Goal: Task Accomplishment & Management: Use online tool/utility

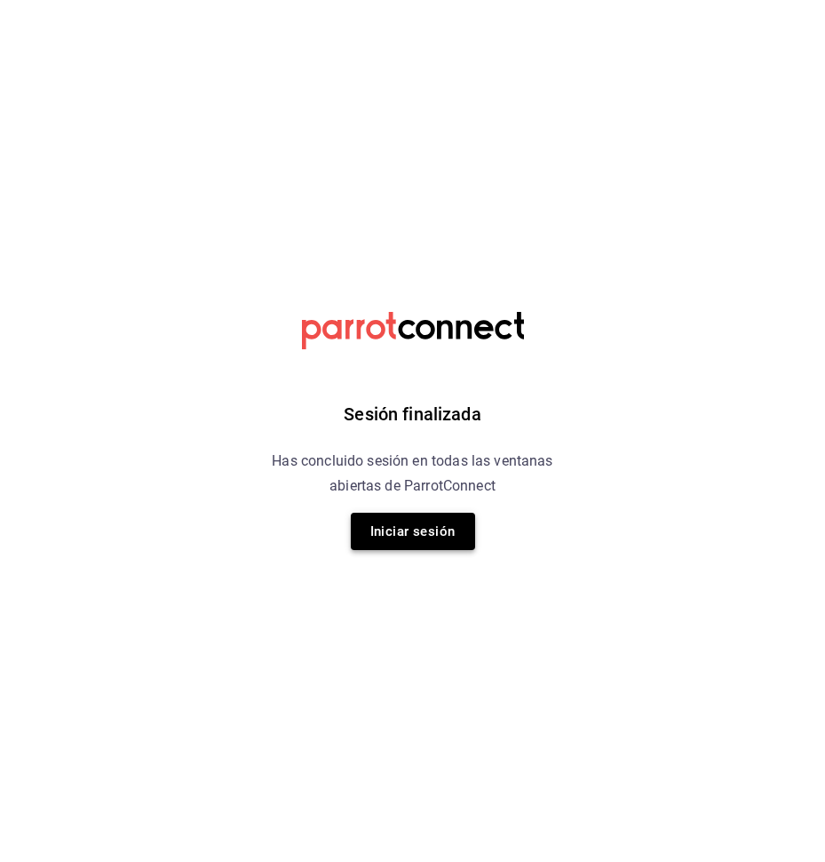
click at [419, 527] on button "Iniciar sesión" at bounding box center [413, 531] width 124 height 37
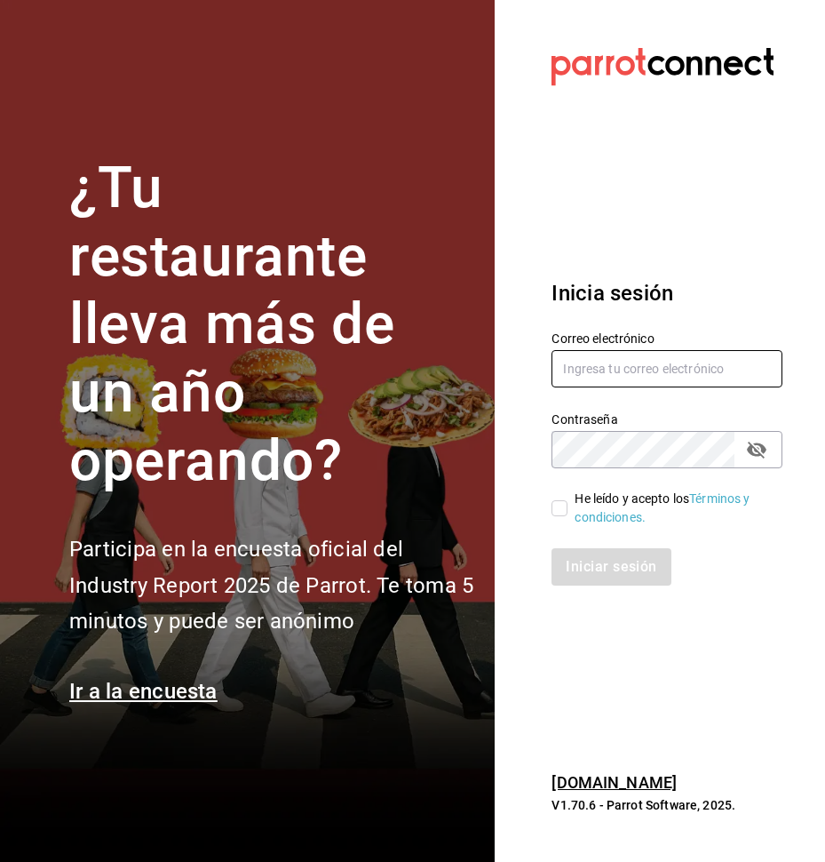
type input "[EMAIL_ADDRESS][DOMAIN_NAME]"
click at [556, 513] on input "He leído y acepto los Términos y condiciones." at bounding box center [560, 508] width 16 height 16
checkbox input "true"
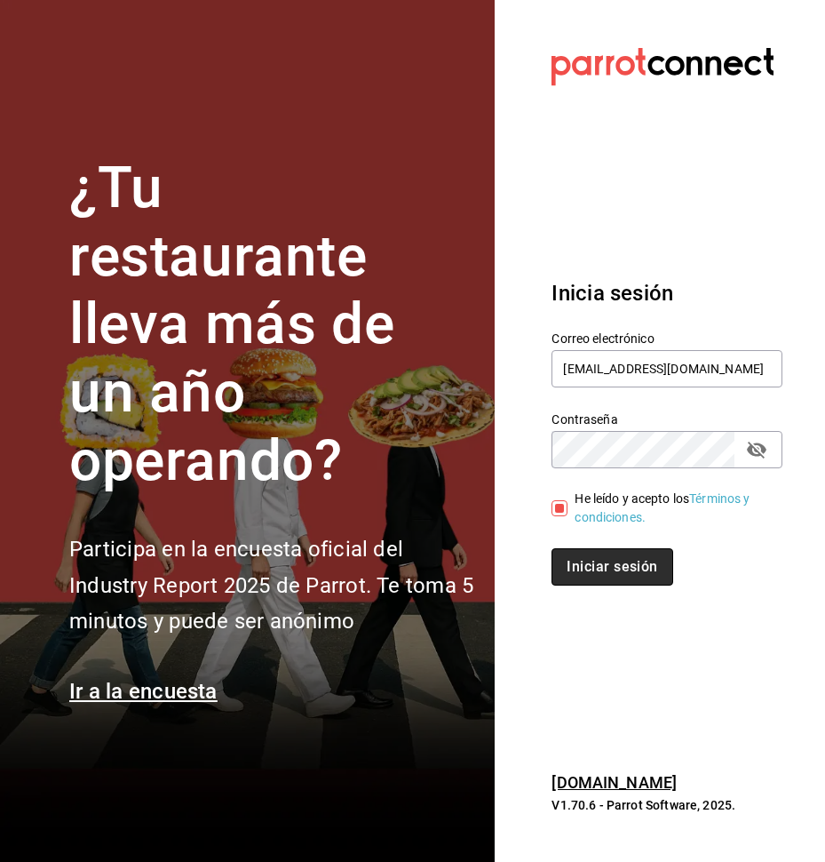
click at [599, 575] on button "Iniciar sesión" at bounding box center [612, 566] width 121 height 37
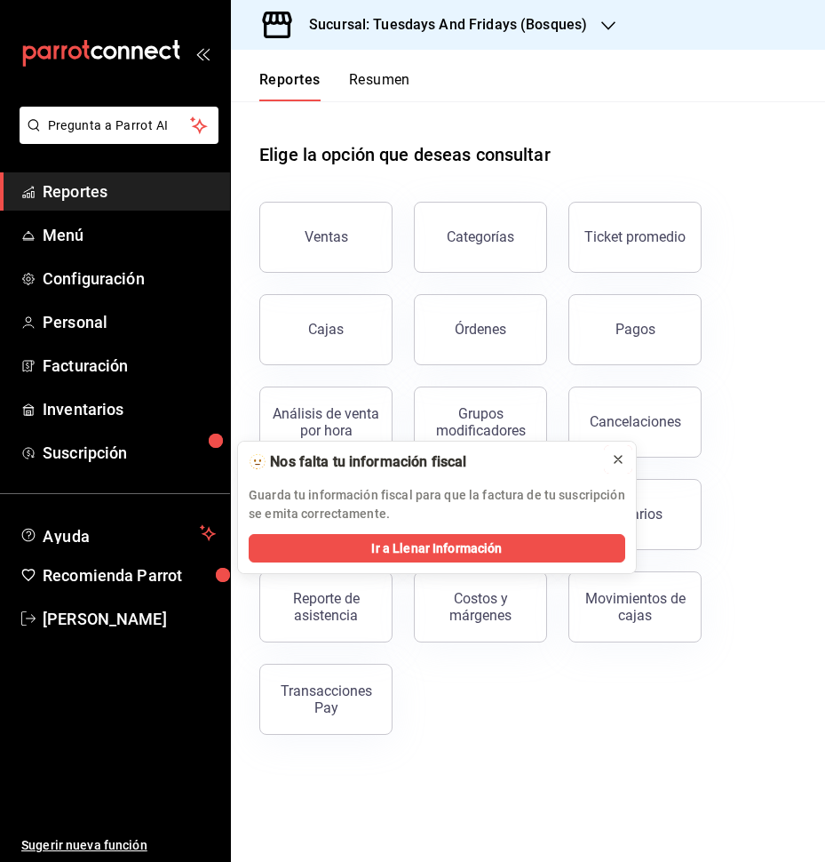
click at [624, 465] on icon at bounding box center [618, 459] width 14 height 14
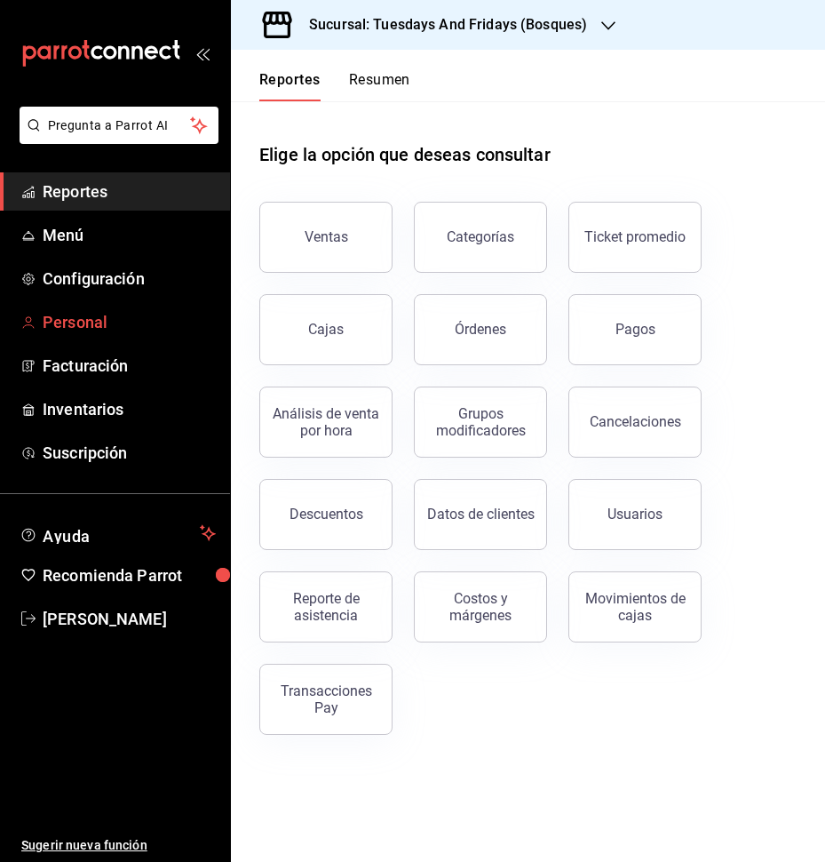
click at [90, 322] on span "Personal" at bounding box center [129, 322] width 173 height 24
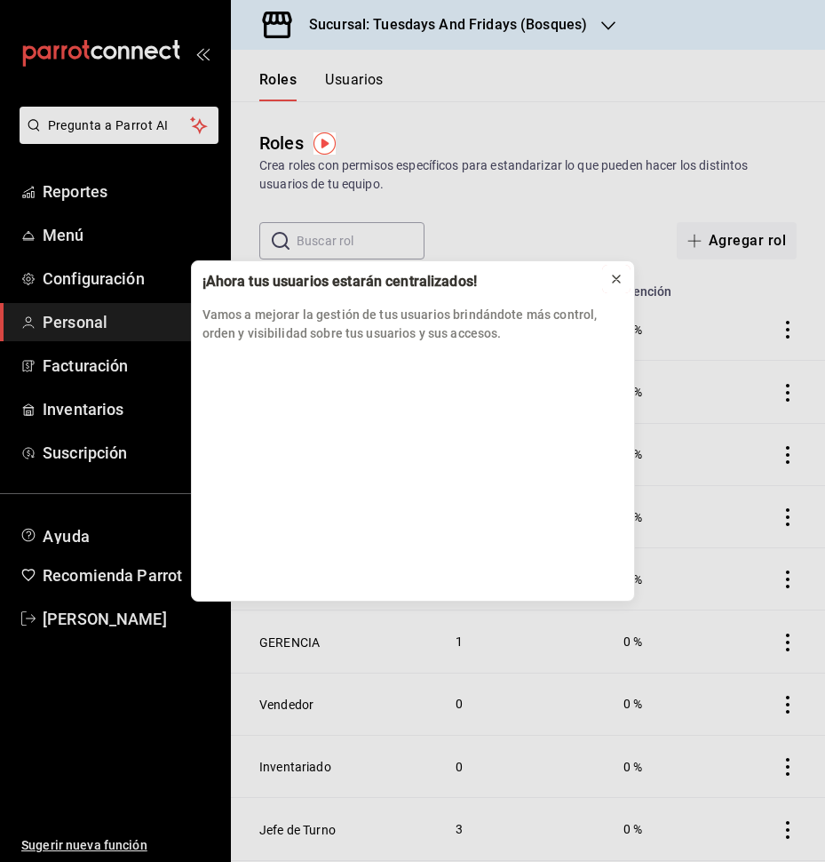
click at [617, 283] on icon at bounding box center [617, 279] width 14 height 14
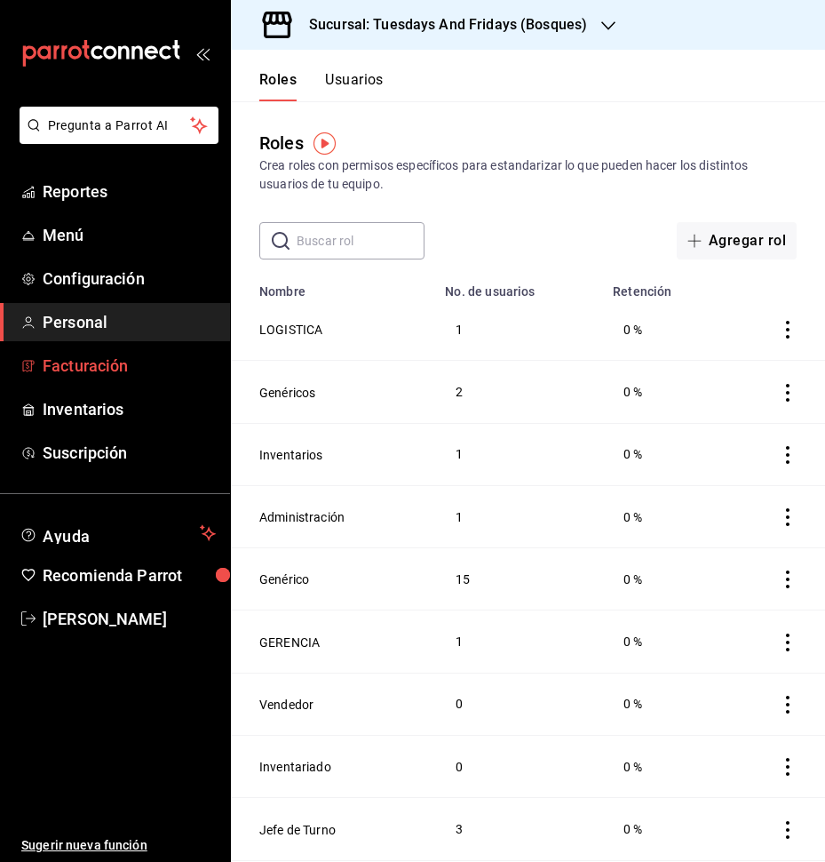
click at [123, 368] on span "Facturación" at bounding box center [129, 366] width 173 height 24
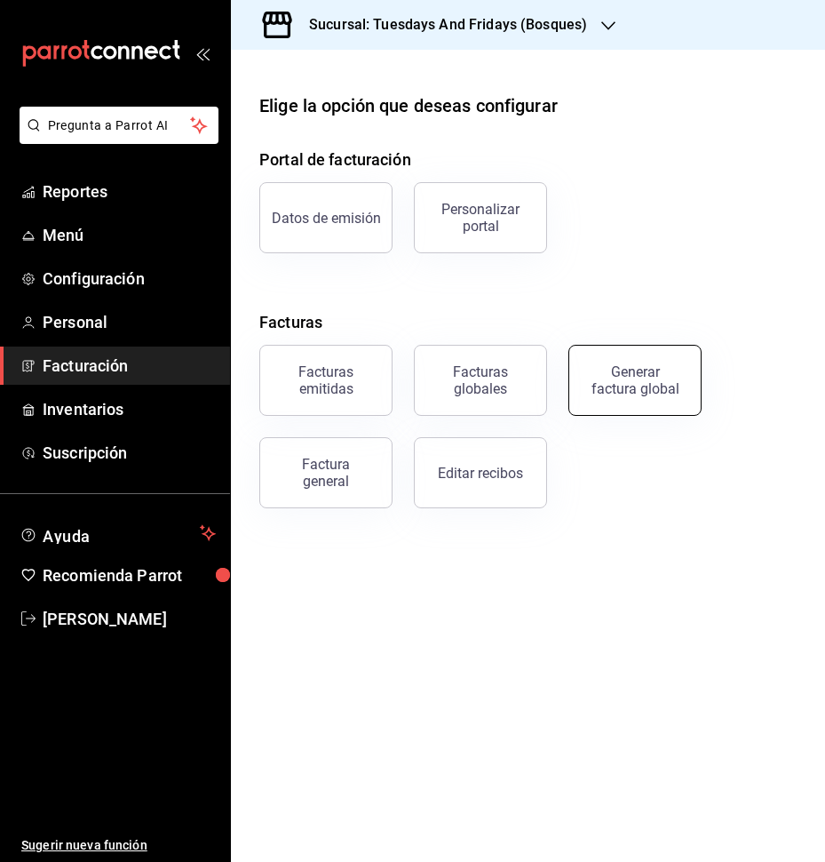
click at [637, 406] on button "Generar factura global" at bounding box center [635, 380] width 133 height 71
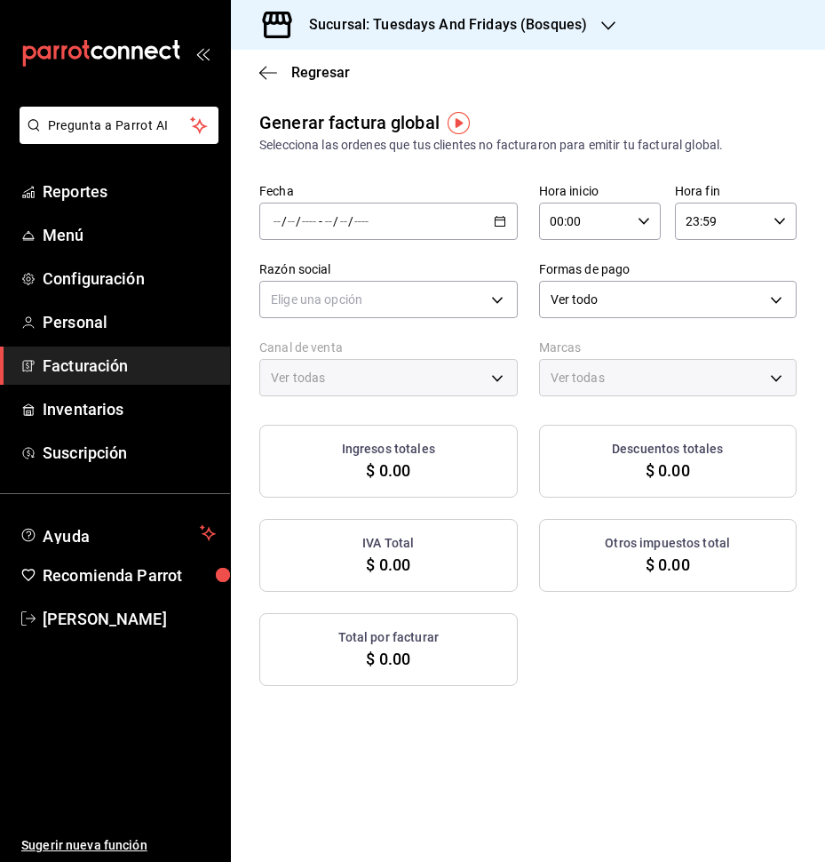
type input "PARROT,UBER_EATS,RAPPI,DIDI_FOOD,ONLINE"
click at [84, 369] on span "Facturación" at bounding box center [129, 366] width 173 height 24
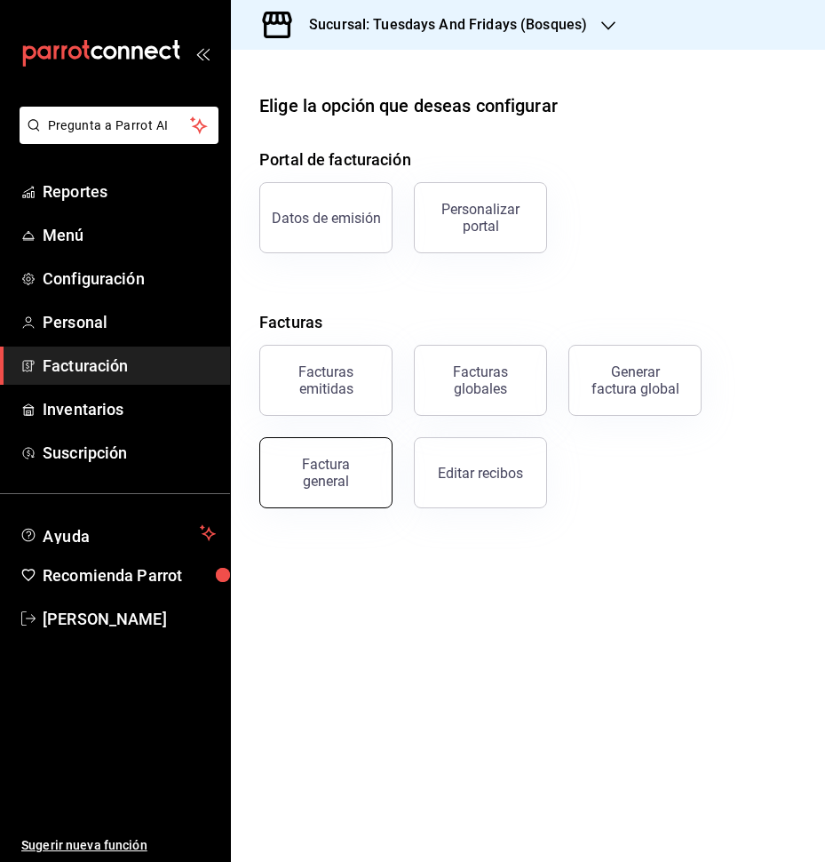
click at [330, 462] on div "Factura general" at bounding box center [326, 473] width 89 height 34
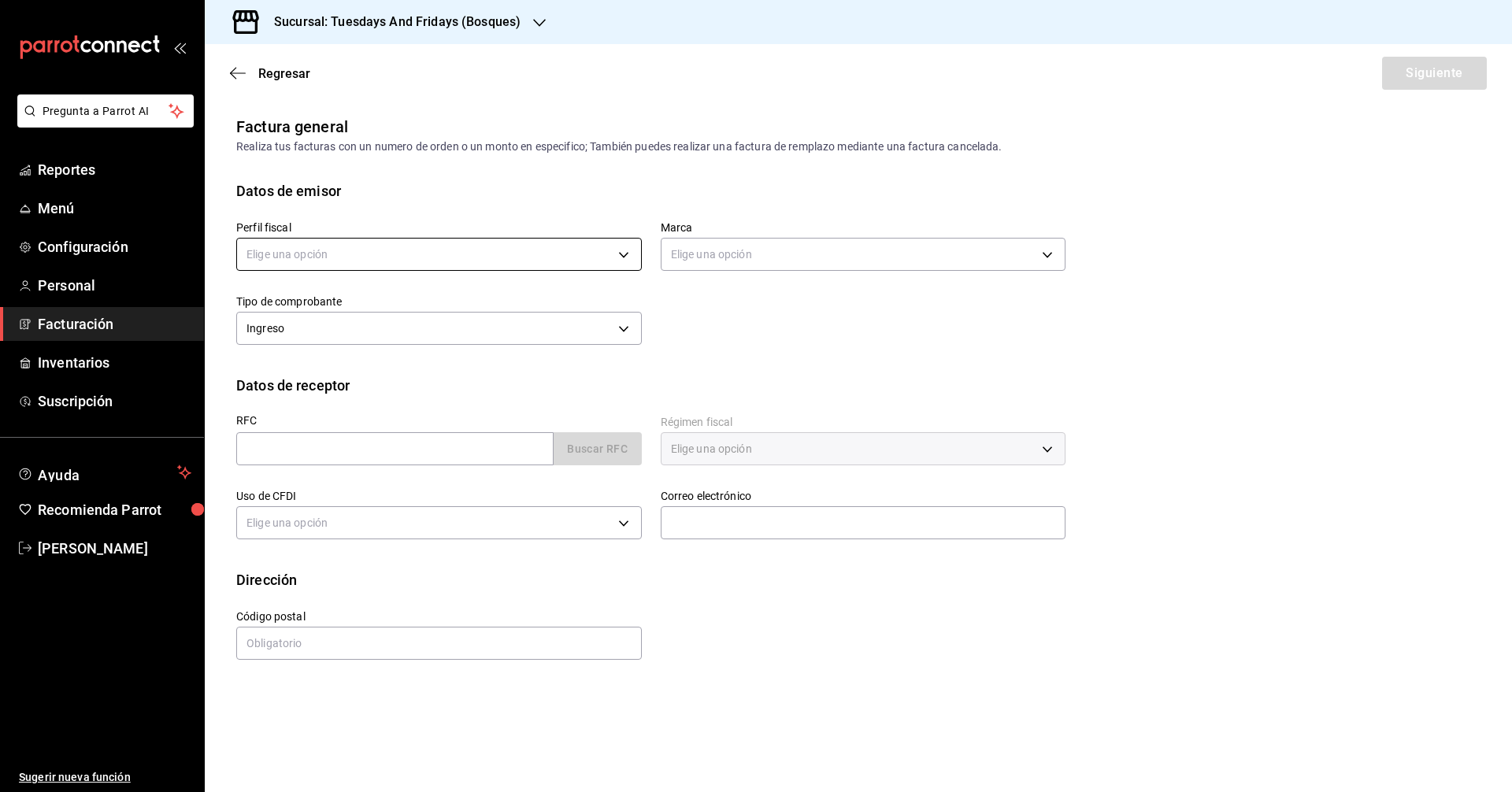
click at [475, 258] on body "Pregunta a Parrot AI Reportes Menú Configuración Personal Facturación Inventari…" at bounding box center [756, 396] width 1512 height 792
click at [340, 329] on li "JUAN IGNACIO ACERO PADILLA" at bounding box center [439, 334] width 404 height 29
type input "a60f3b00-dd24-4c3b-a0e1-0cac2ce3a580"
type input "41a15e8b-37bc-48dd-a467-b005b9a943ff"
click at [410, 392] on div "Datos de receptor" at bounding box center [859, 385] width 1244 height 21
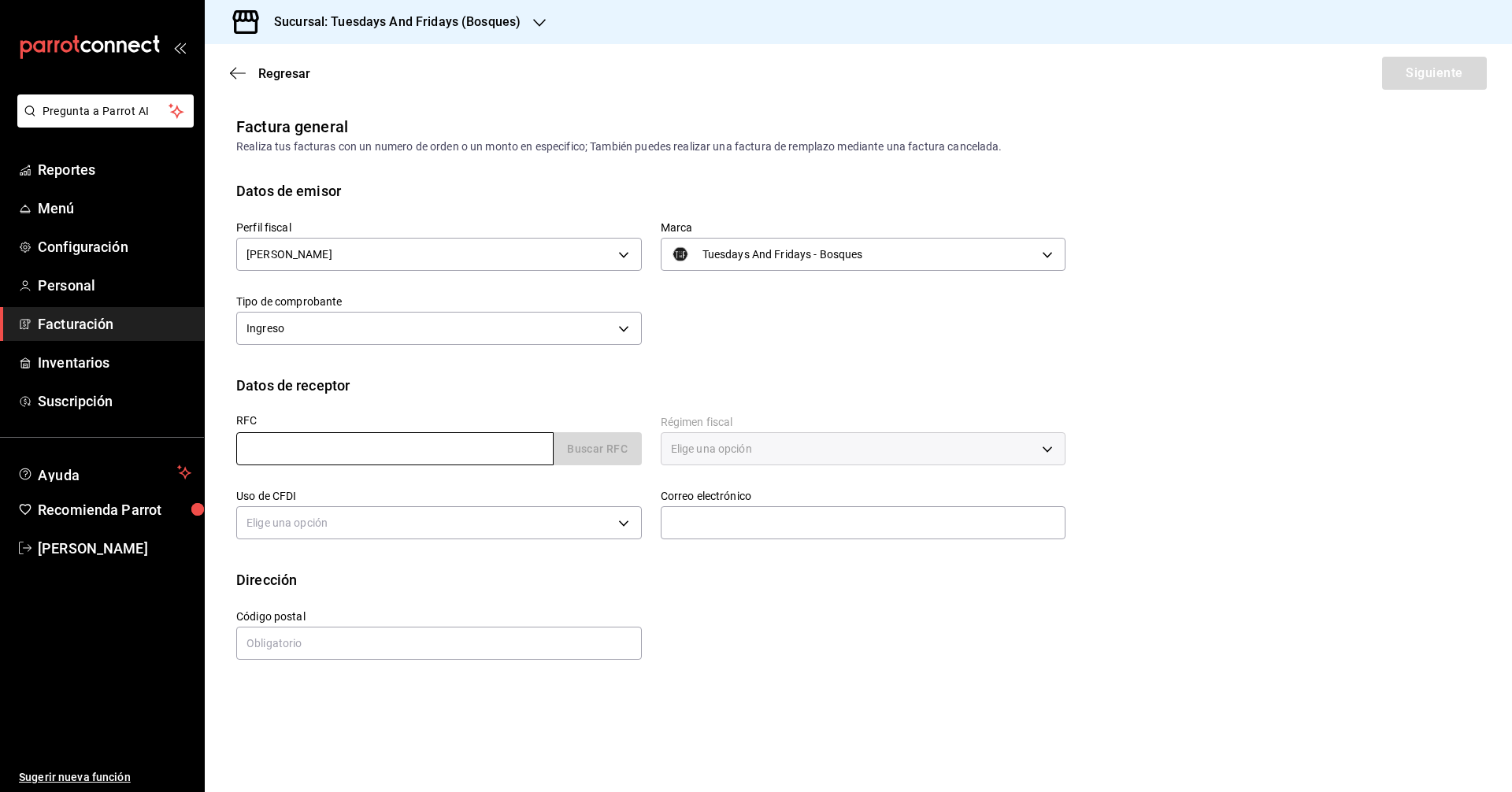
click at [328, 454] on input "text" at bounding box center [395, 448] width 317 height 33
type input "AACC8008203Z2"
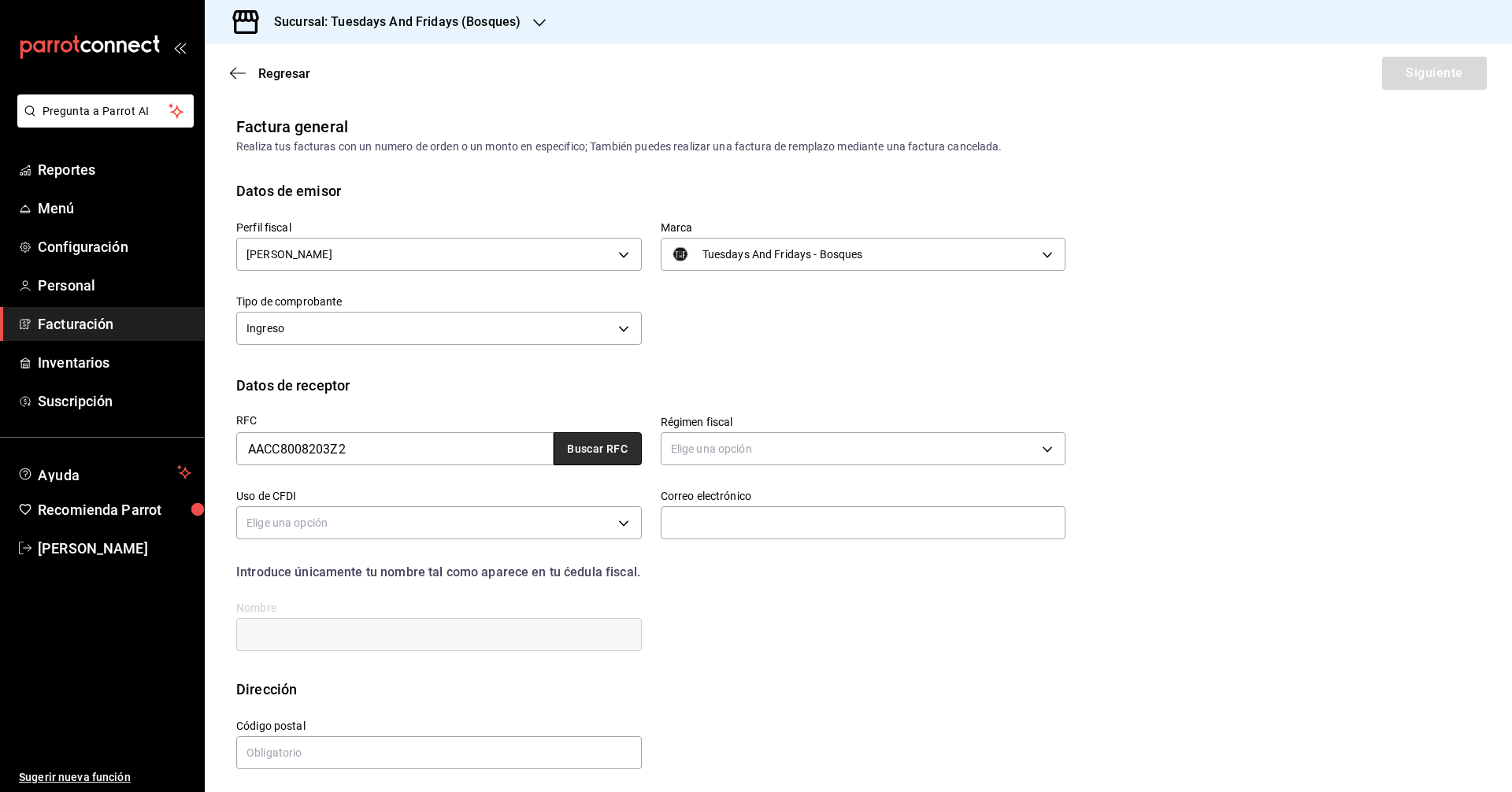
click at [602, 455] on button "Buscar RFC" at bounding box center [598, 448] width 89 height 33
type input "612"
type input "G03"
type input "Claudiar.diazadame@hotmail.com"
type input "20236"
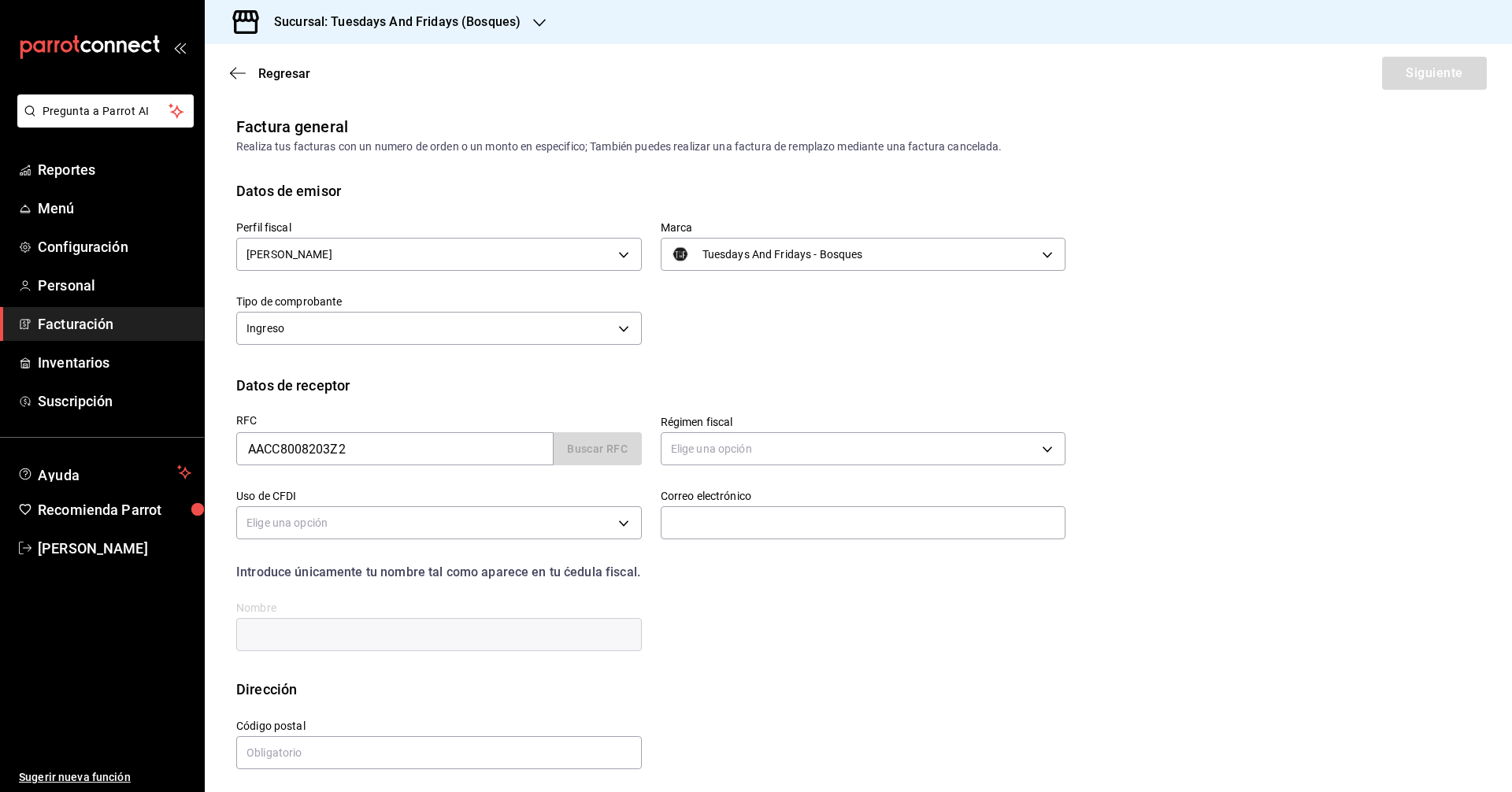
type input "CLAUDIA ROCIO ADAME CASTAÑEDA"
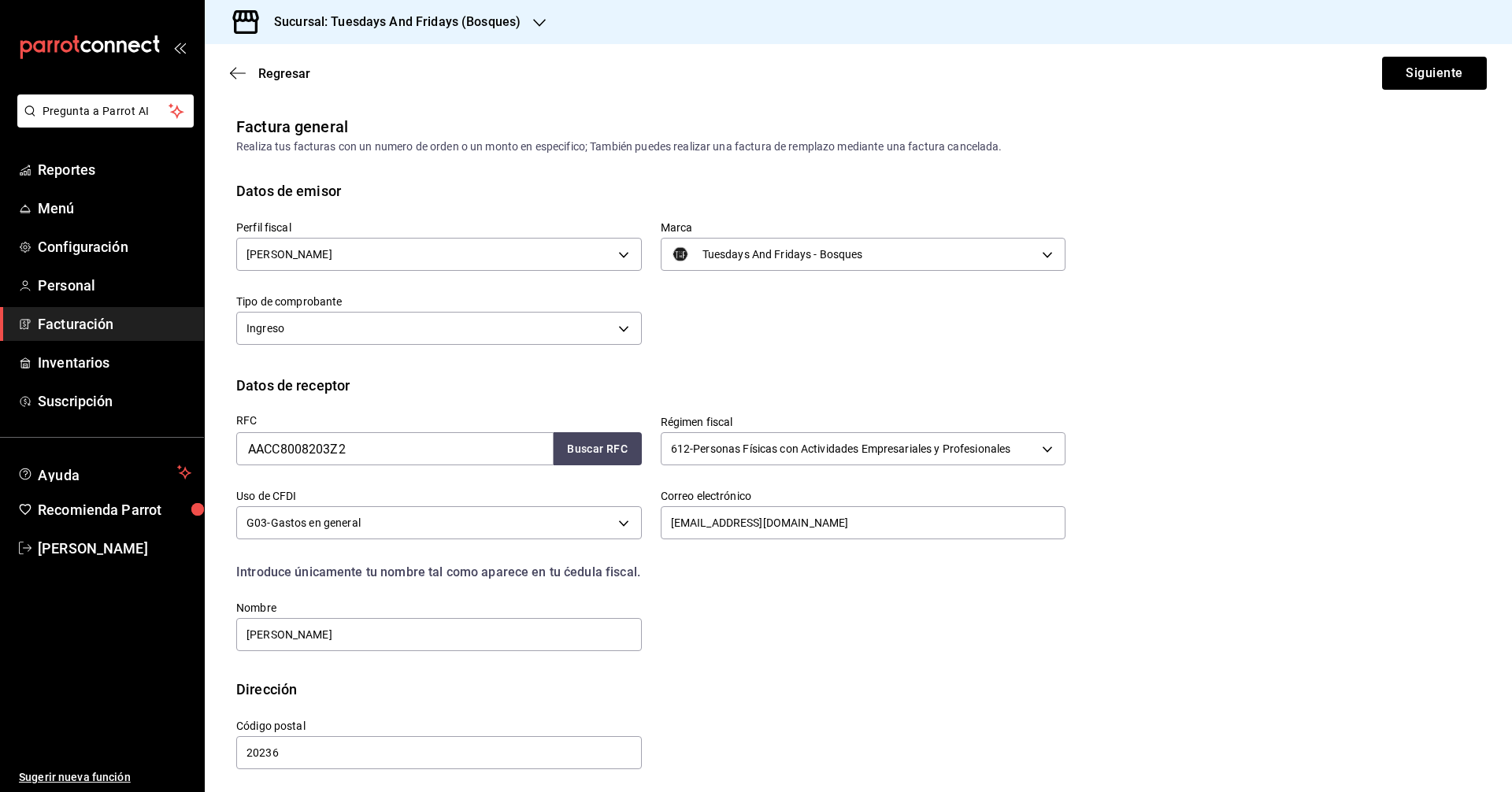
drag, startPoint x: 873, startPoint y: 352, endPoint x: 879, endPoint y: 357, distance: 7.8
click at [731, 352] on div "Perfil fiscal JUAN IGNACIO ACERO PADILLA a60f3b00-dd24-4c3b-a0e1-0cac2ce3a580 M…" at bounding box center [859, 287] width 1244 height 173
click at [731, 55] on div "Regresar Siguiente" at bounding box center [858, 74] width 1307 height 58
click at [731, 66] on button "Siguiente" at bounding box center [1434, 73] width 105 height 33
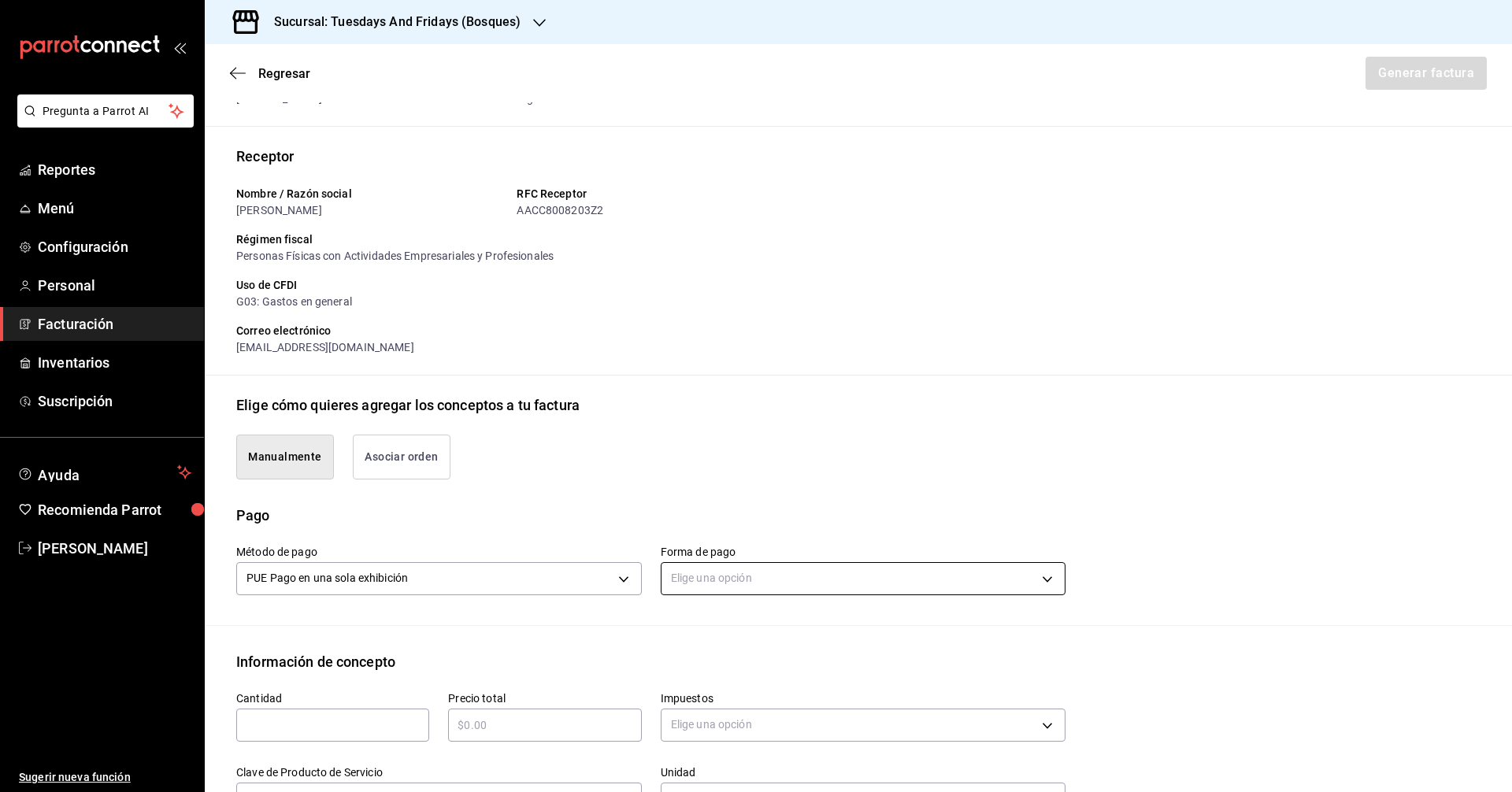
scroll to position [158, 0]
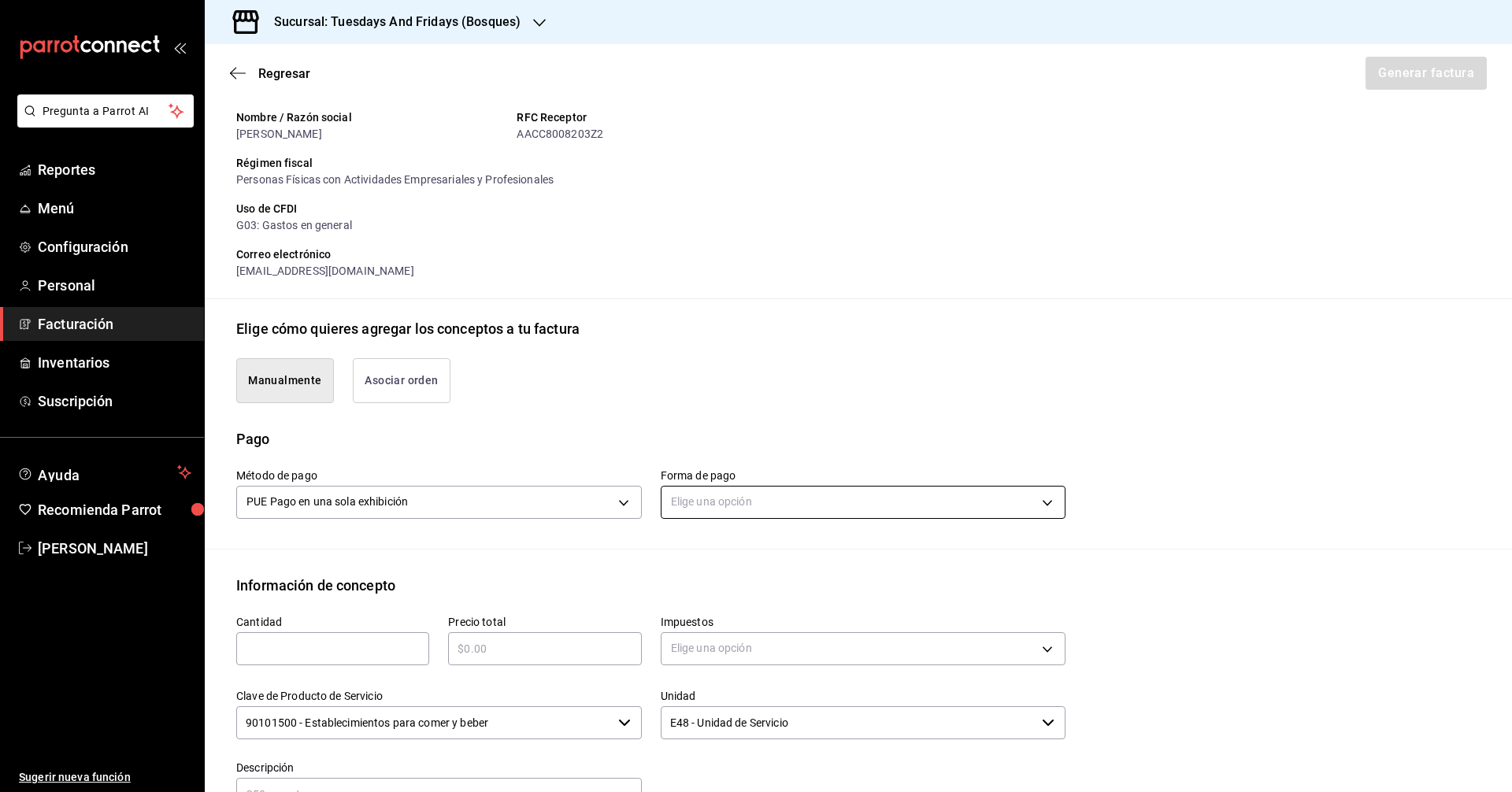
click at [720, 507] on body "Pregunta a Parrot AI Reportes Menú Configuración Personal Facturación Inventari…" at bounding box center [756, 396] width 1512 height 792
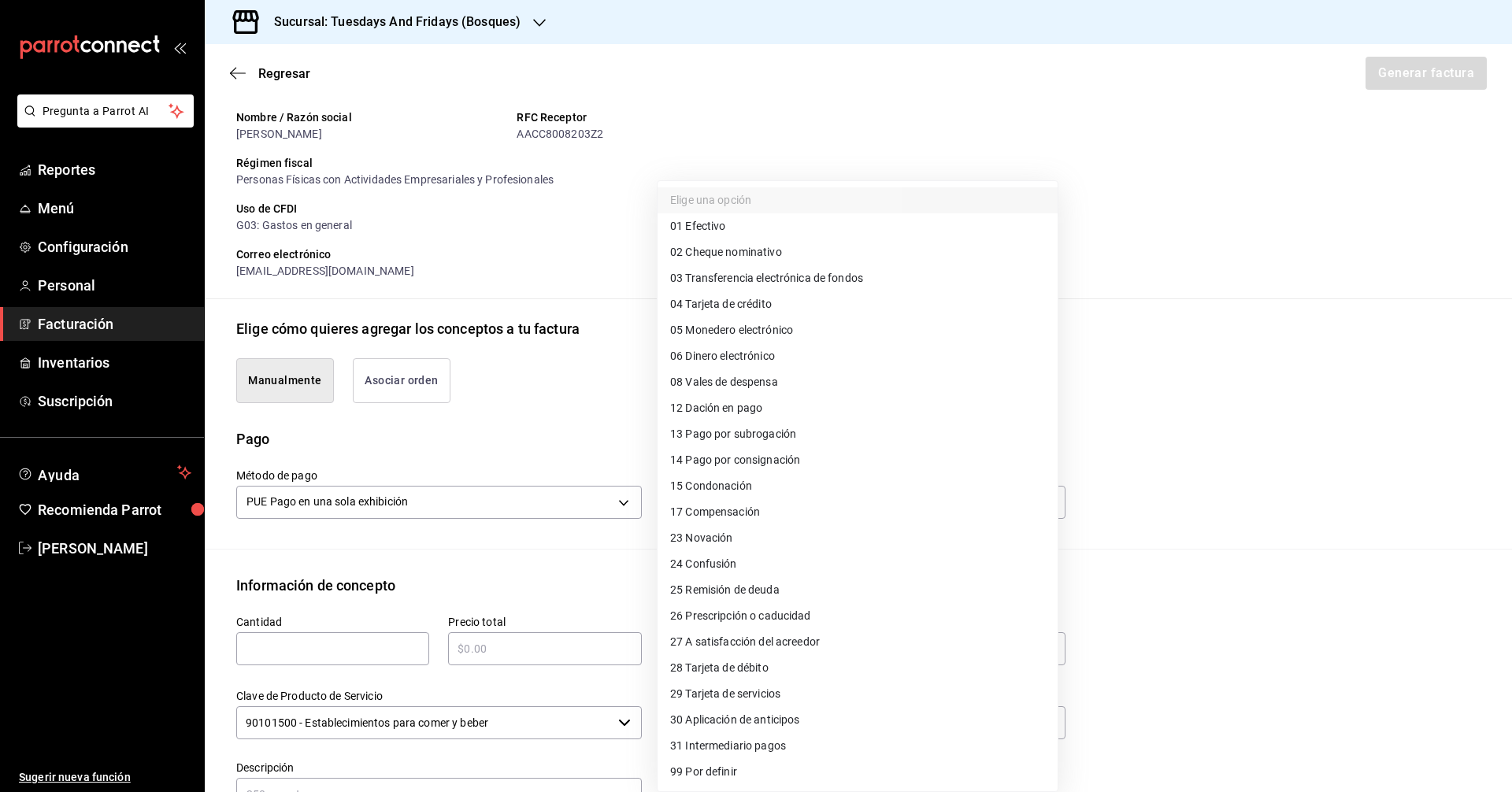
click at [731, 279] on span "03 Transferencia electrónica de fondos" at bounding box center [767, 278] width 193 height 17
type input "03"
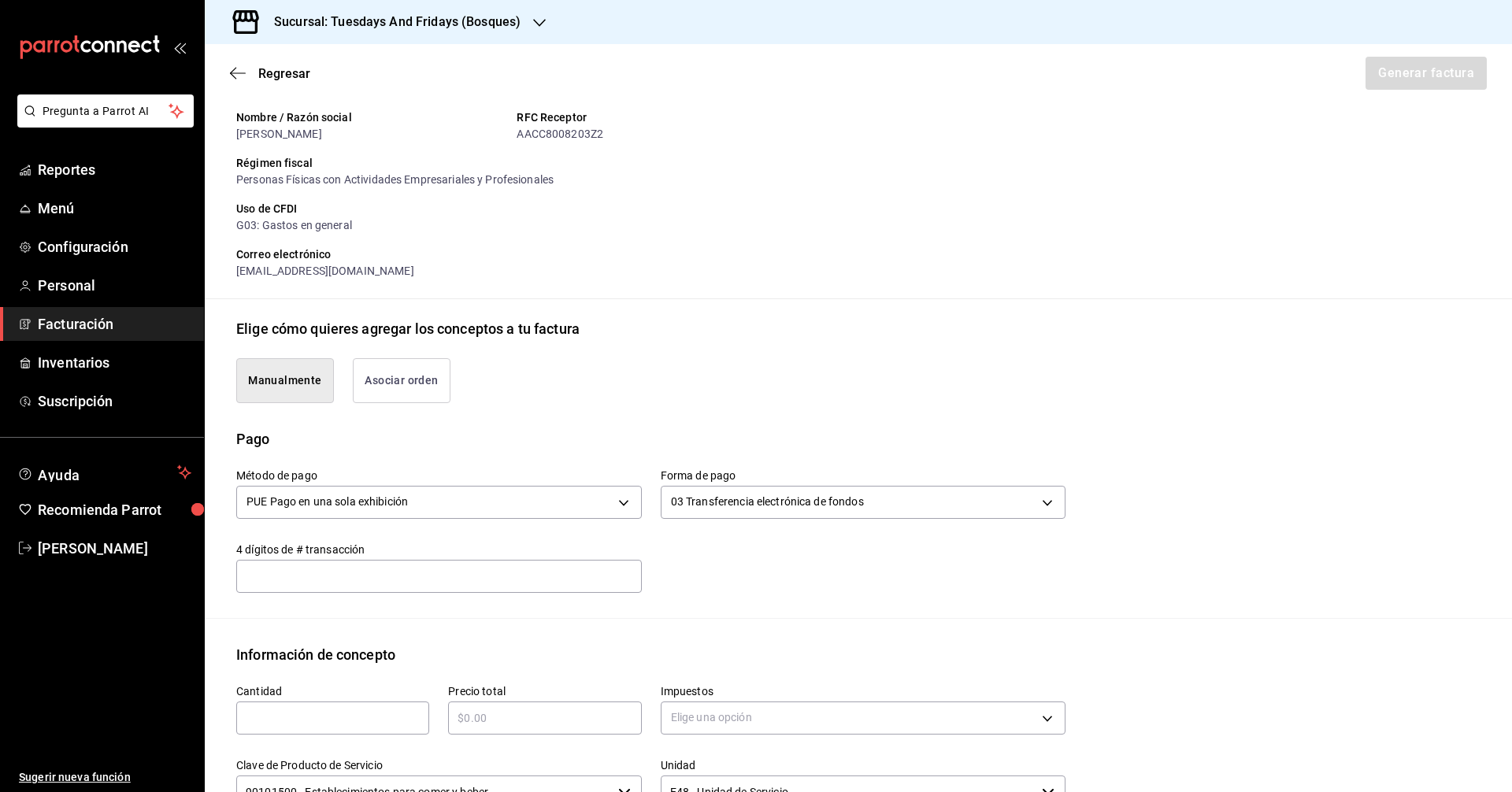
click at [331, 583] on input "text" at bounding box center [440, 576] width 406 height 32
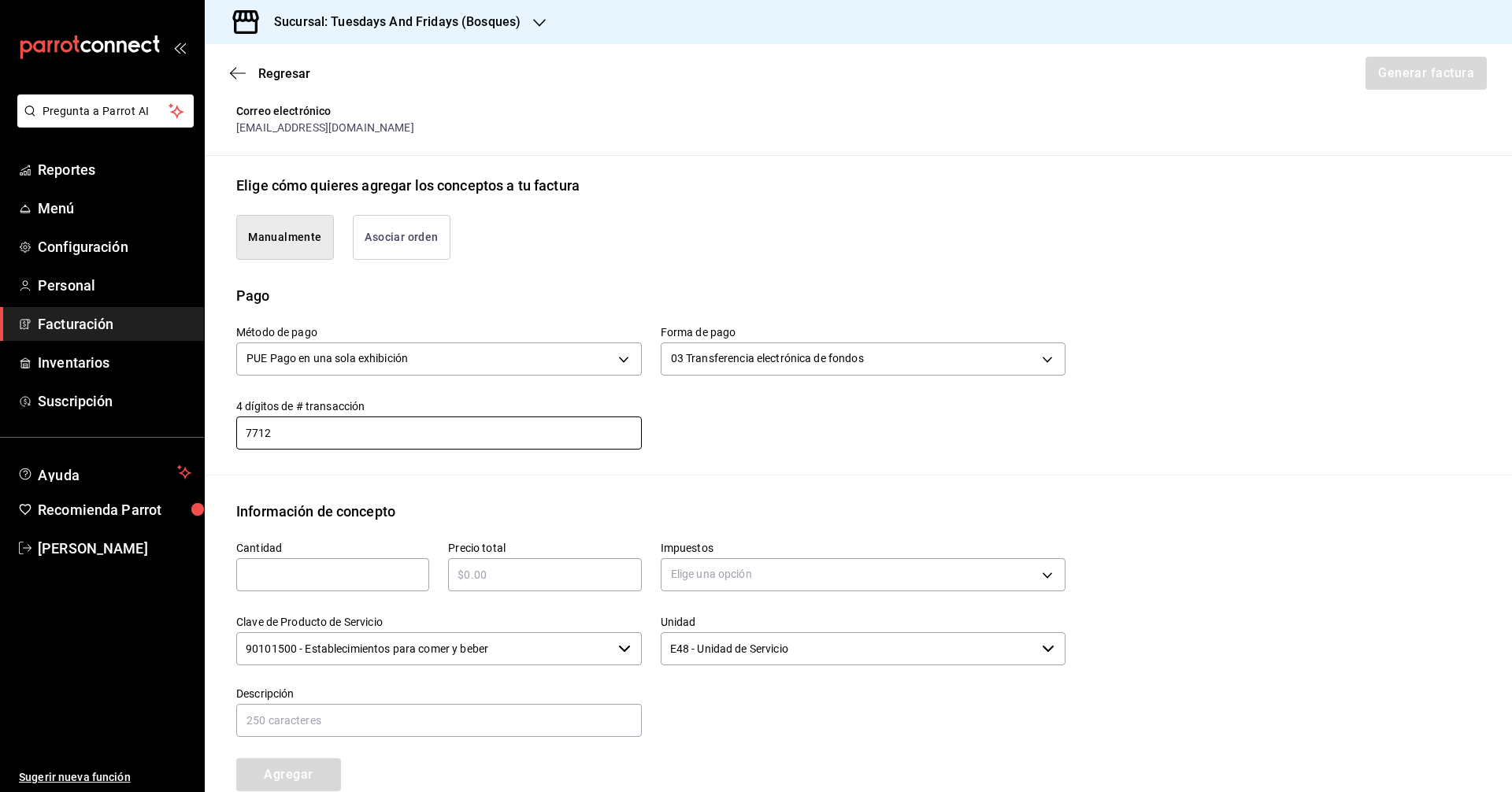
scroll to position [472, 0]
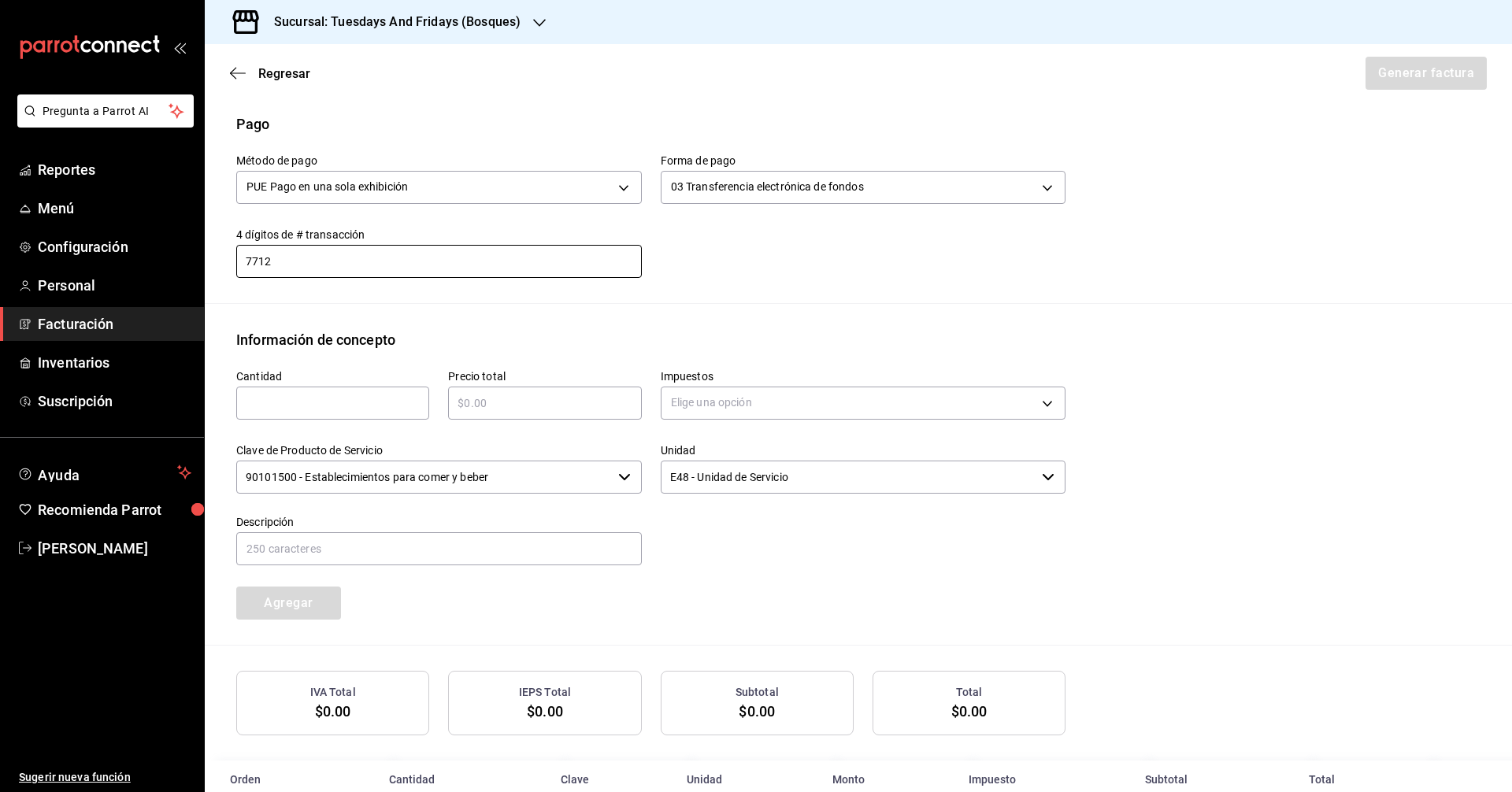
type input "7712"
click at [361, 391] on div "​" at bounding box center [333, 402] width 193 height 33
type input "40"
click at [526, 415] on div "​" at bounding box center [545, 402] width 193 height 33
type input "$3160"
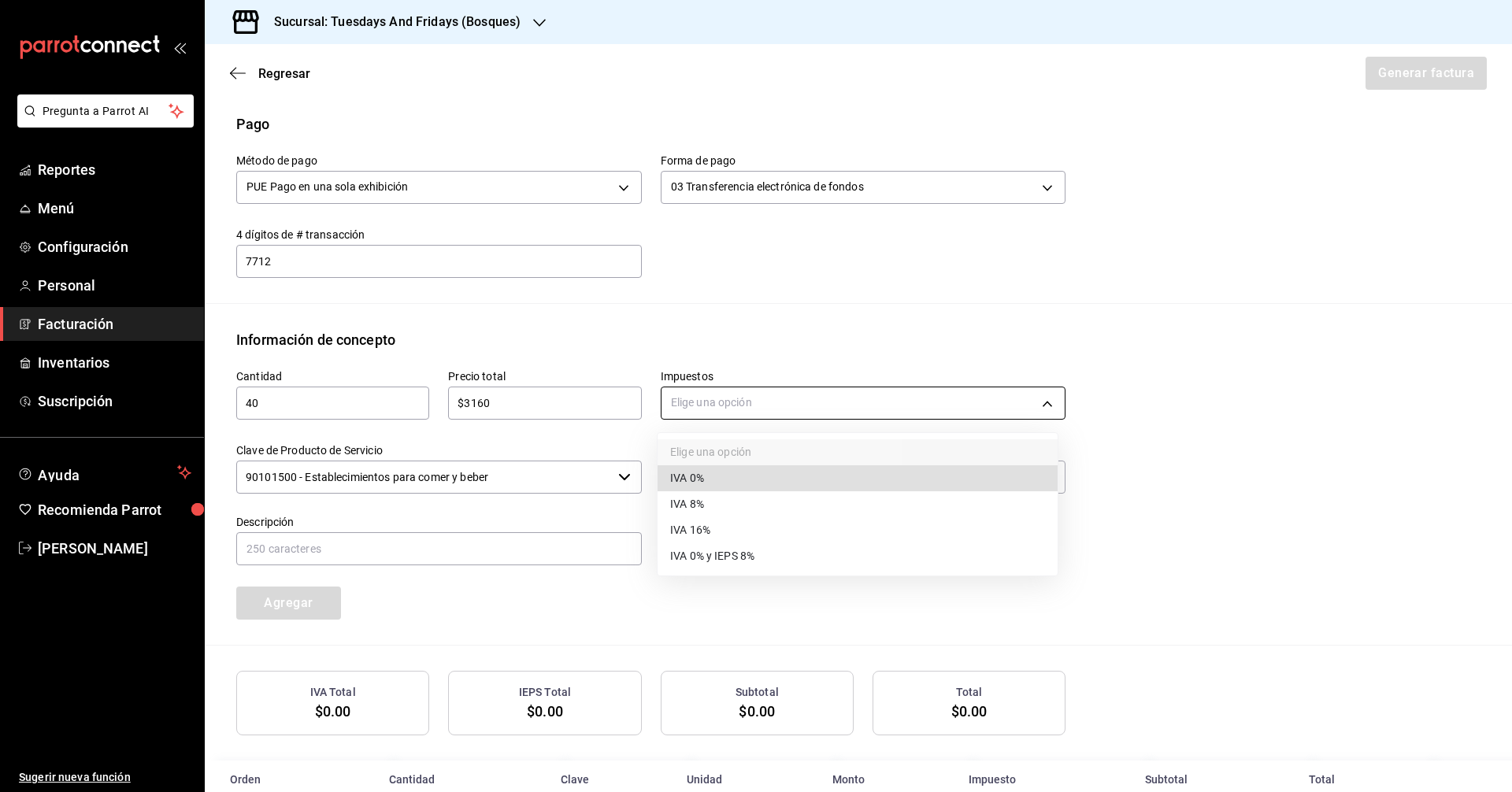
click at [714, 401] on body "Pregunta a Parrot AI Reportes Menú Configuración Personal Facturación Inventari…" at bounding box center [756, 396] width 1512 height 792
drag, startPoint x: 689, startPoint y: 478, endPoint x: 612, endPoint y: 477, distance: 77.0
click at [687, 477] on span "IVA 0%" at bounding box center [687, 478] width 34 height 17
type input "IVA_0"
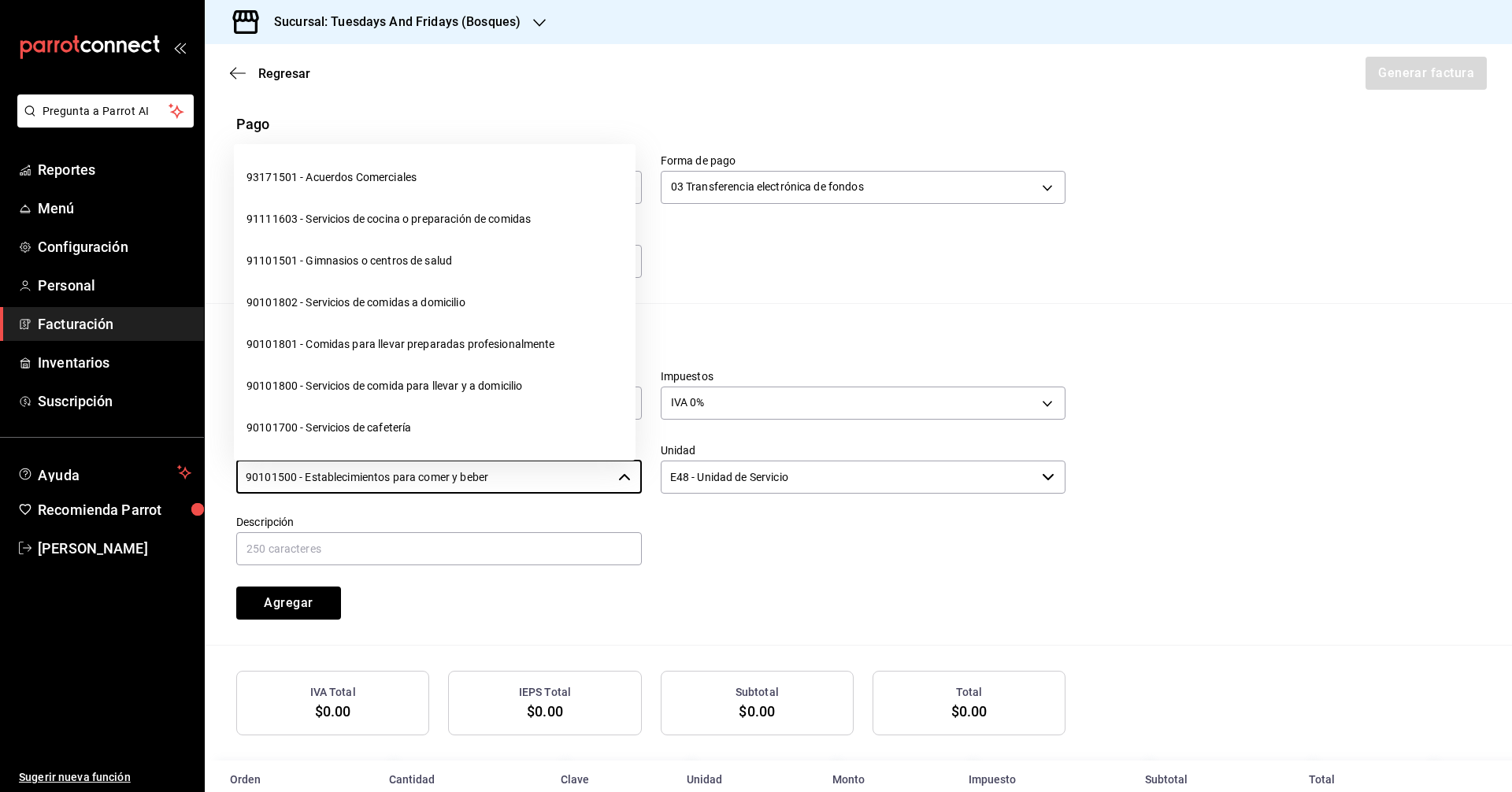
click at [555, 481] on input "90101500 - Establecimientos para comer y beber" at bounding box center [425, 477] width 376 height 33
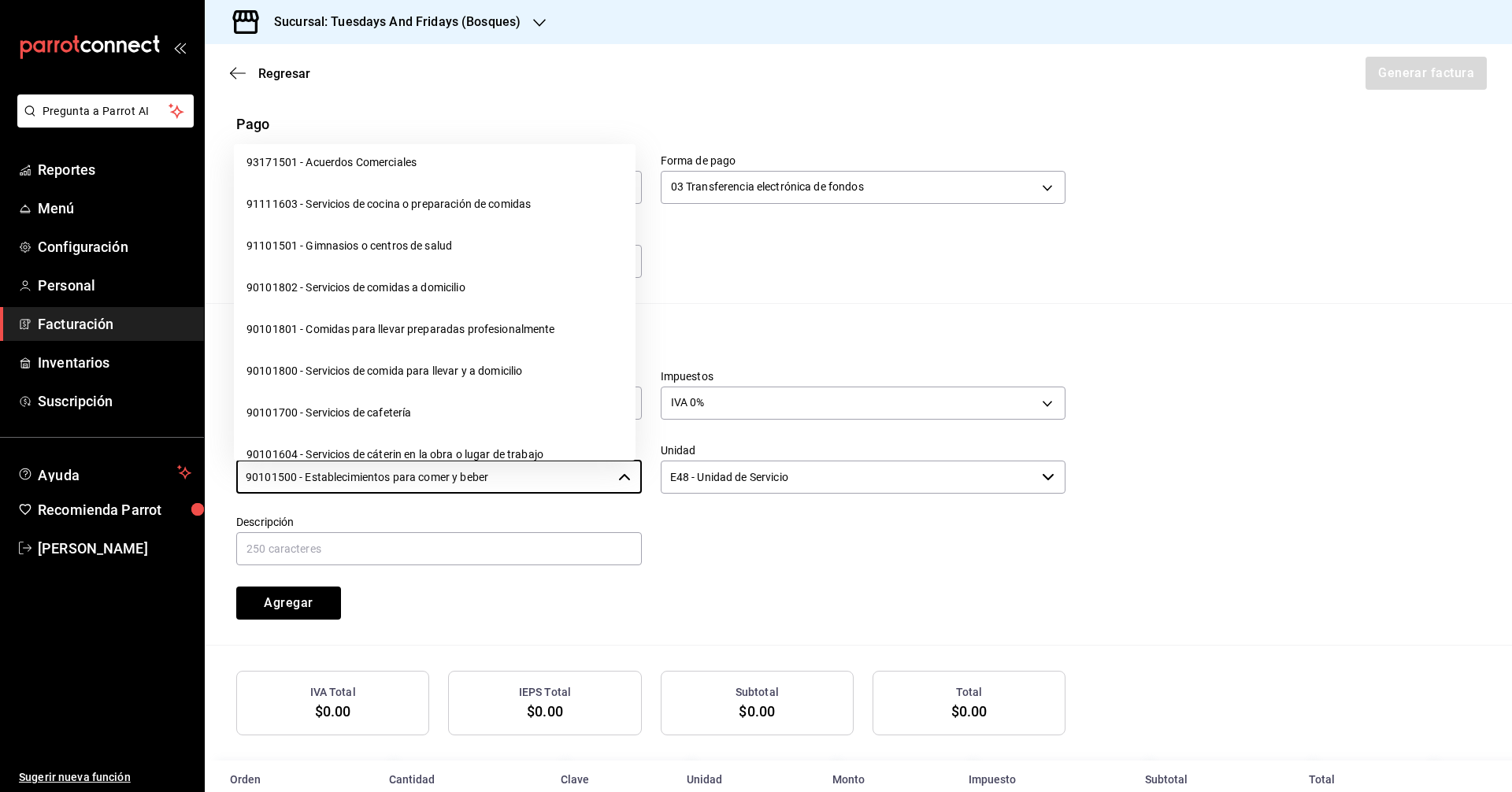
drag, startPoint x: 572, startPoint y: 477, endPoint x: 152, endPoint y: 437, distance: 421.9
click at [152, 437] on div "Pregunta a Parrot AI Reportes Menú Configuración Personal Facturación Inventari…" at bounding box center [756, 396] width 1512 height 792
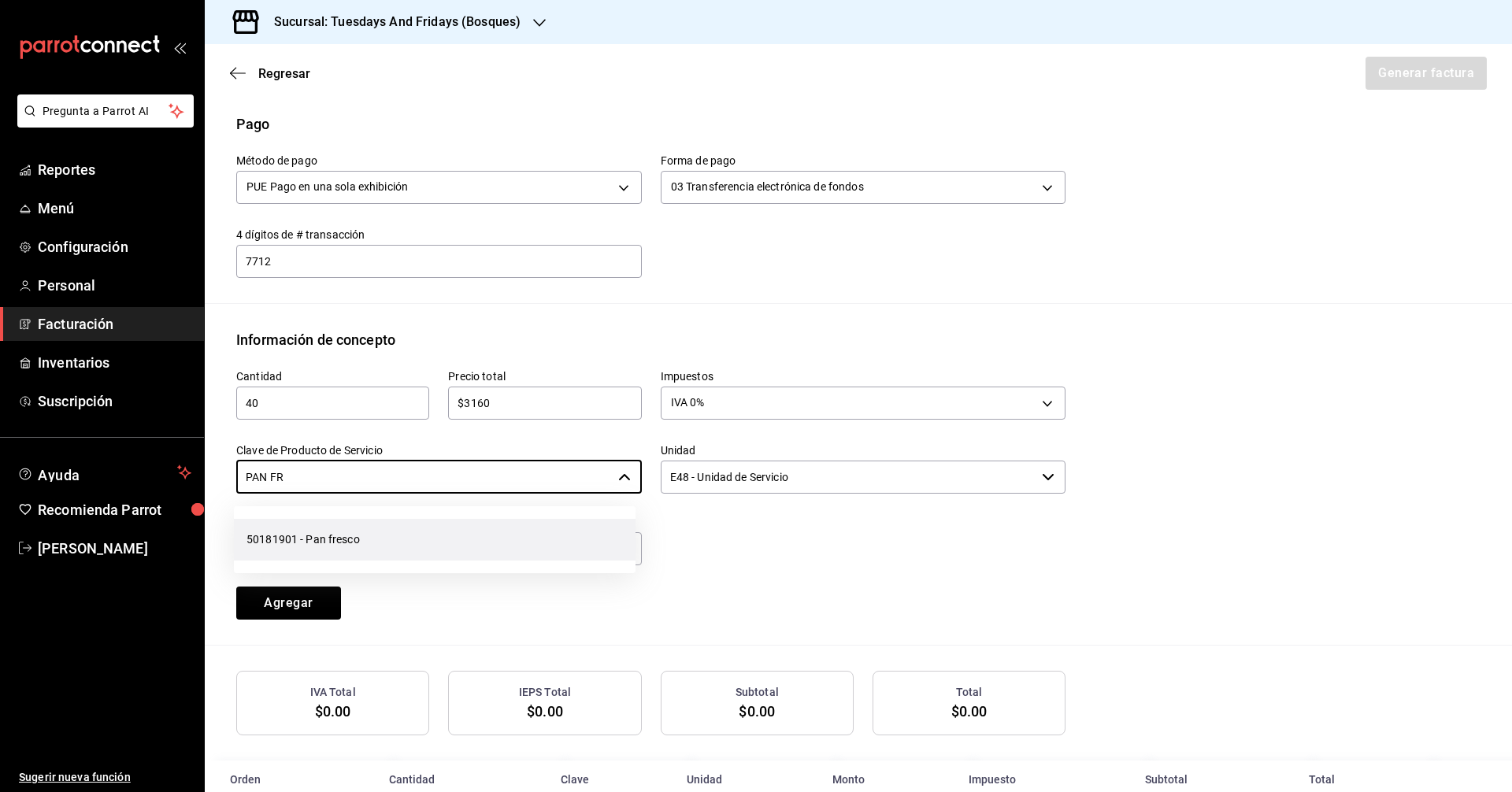
click at [267, 520] on li "50181901 - Pan fresco" at bounding box center [434, 540] width 401 height 42
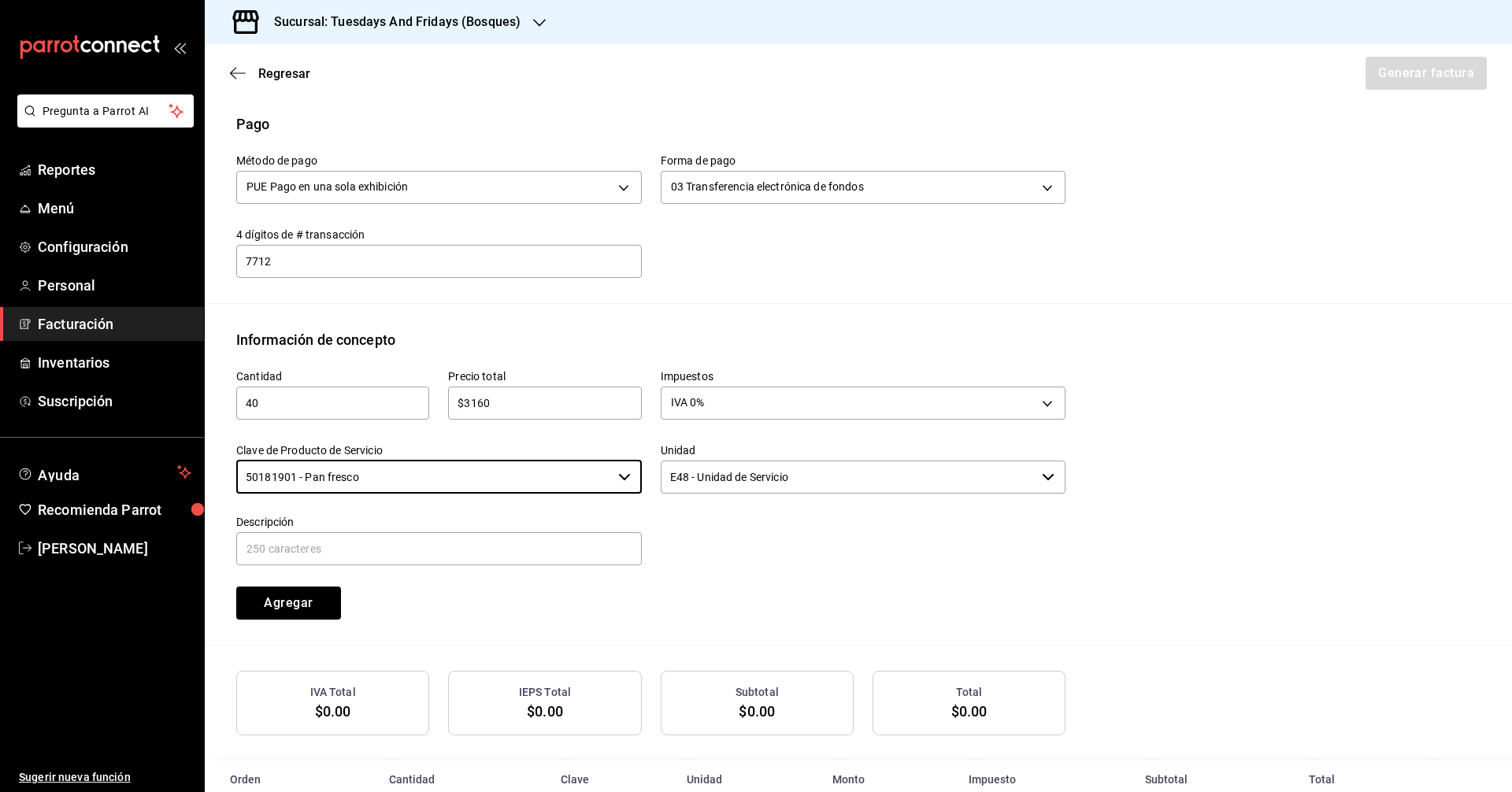
type input "50181901 - Pan fresco"
drag, startPoint x: 694, startPoint y: 503, endPoint x: 801, endPoint y: 477, distance: 110.1
click at [696, 501] on div at bounding box center [853, 532] width 425 height 72
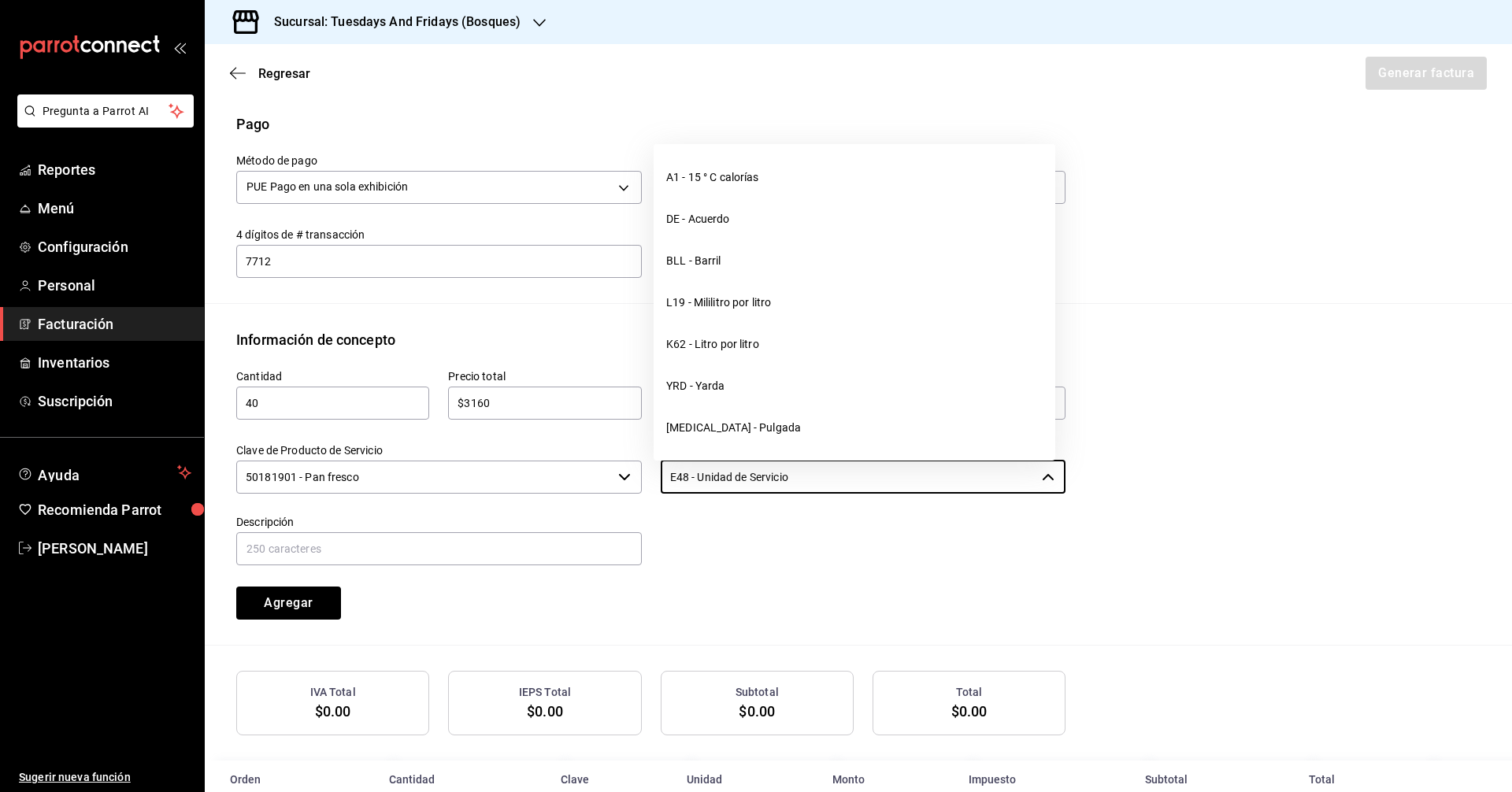
drag, startPoint x: 802, startPoint y: 477, endPoint x: 592, endPoint y: 440, distance: 213.2
click at [592, 440] on div "Cantidad 40 ​ Precio total $3160 ​ Impuestos IVA 0% IVA_0 Clave de Producto de …" at bounding box center [641, 485] width 848 height 269
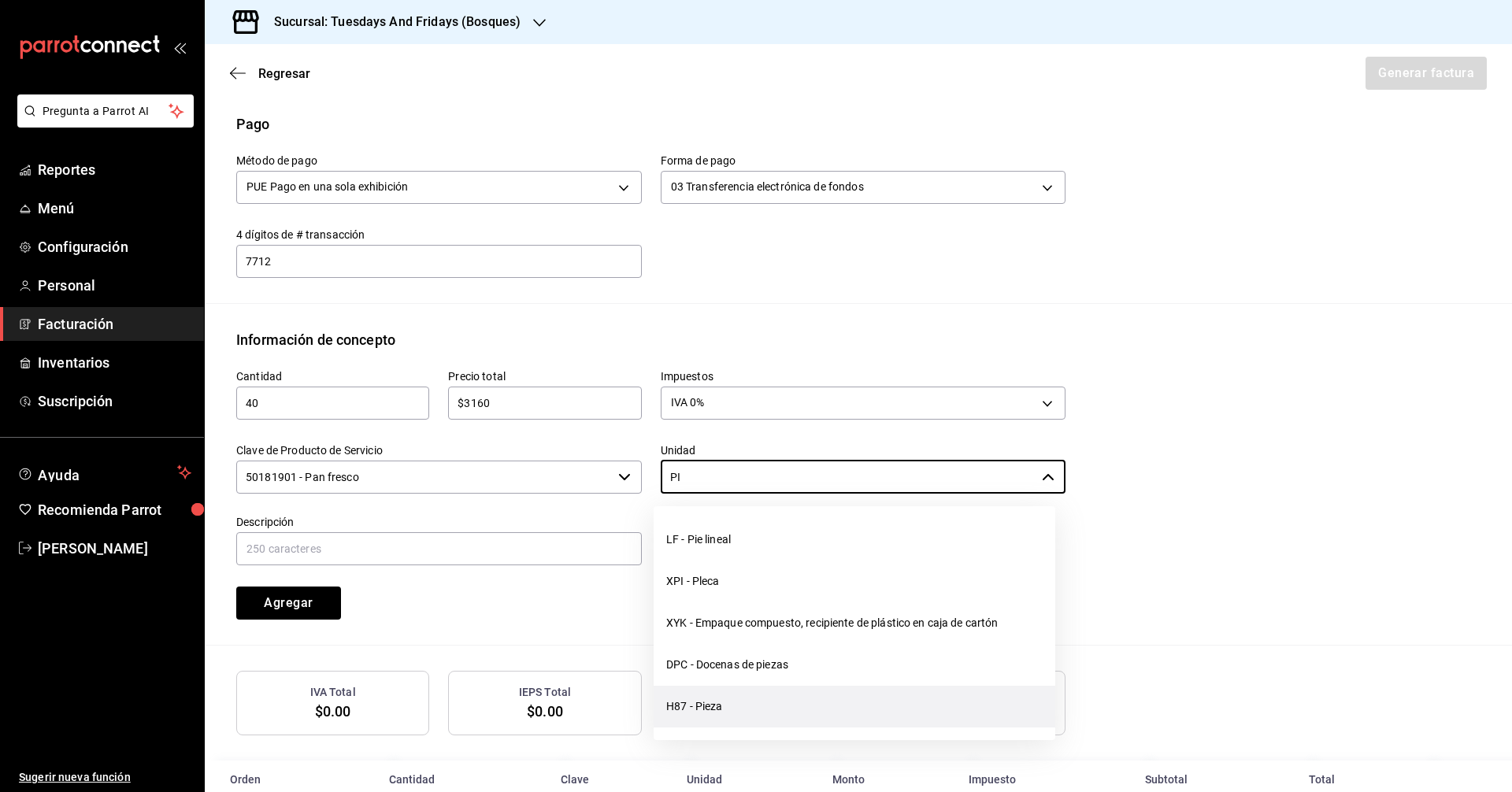
click at [693, 717] on li "H87 - Pieza" at bounding box center [853, 706] width 401 height 42
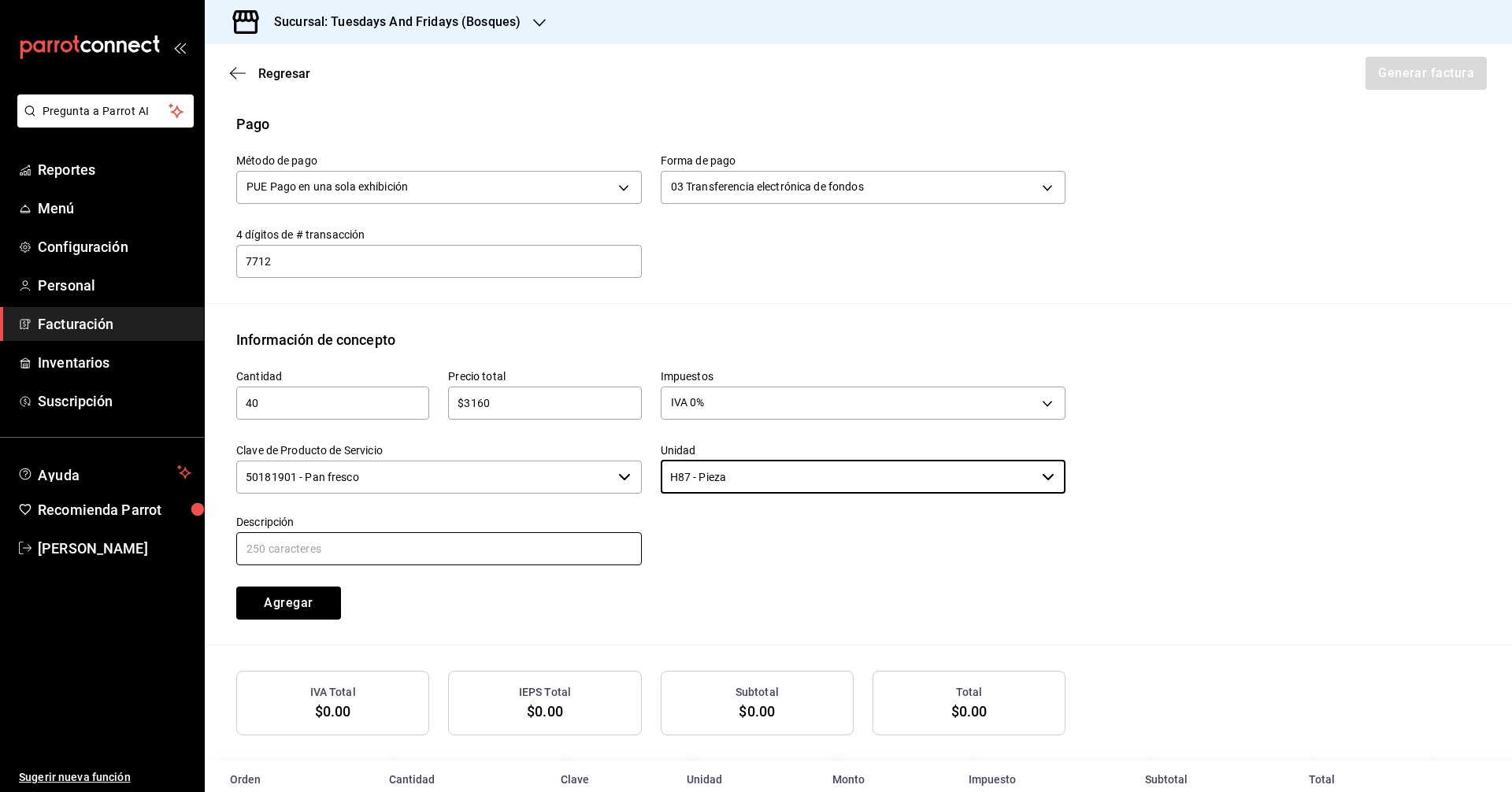
type input "H87 - Pieza"
click at [388, 538] on input "text" at bounding box center [440, 548] width 406 height 33
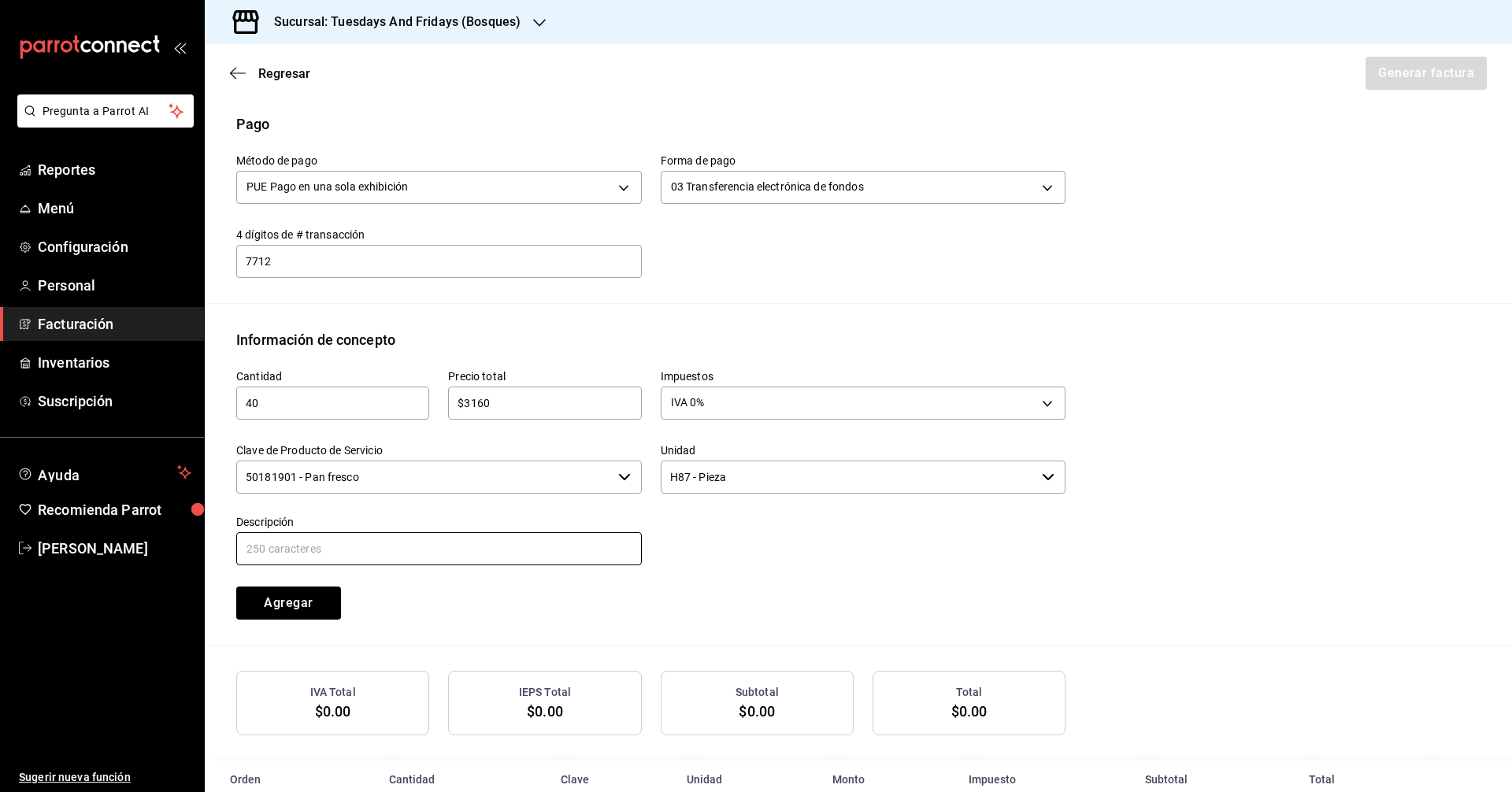
type input "Multigrano"
click at [491, 616] on div "Cantidad 40 ​ Precio total $3160 ​ Impuestos IVA 0% IVA_0 Clave de Producto de …" at bounding box center [641, 485] width 848 height 269
click at [299, 610] on button "Agregar" at bounding box center [289, 602] width 105 height 33
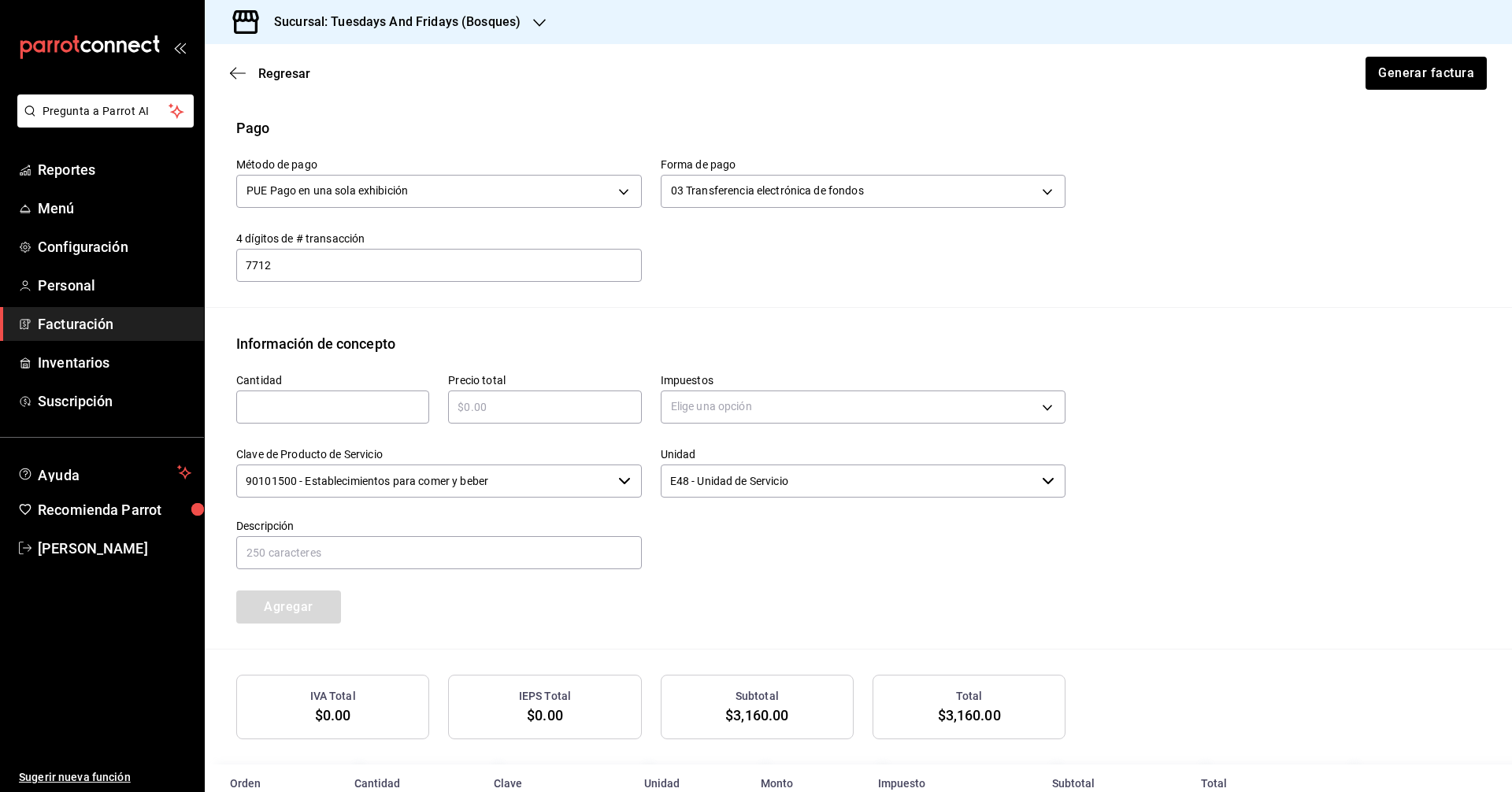
scroll to position [157, 0]
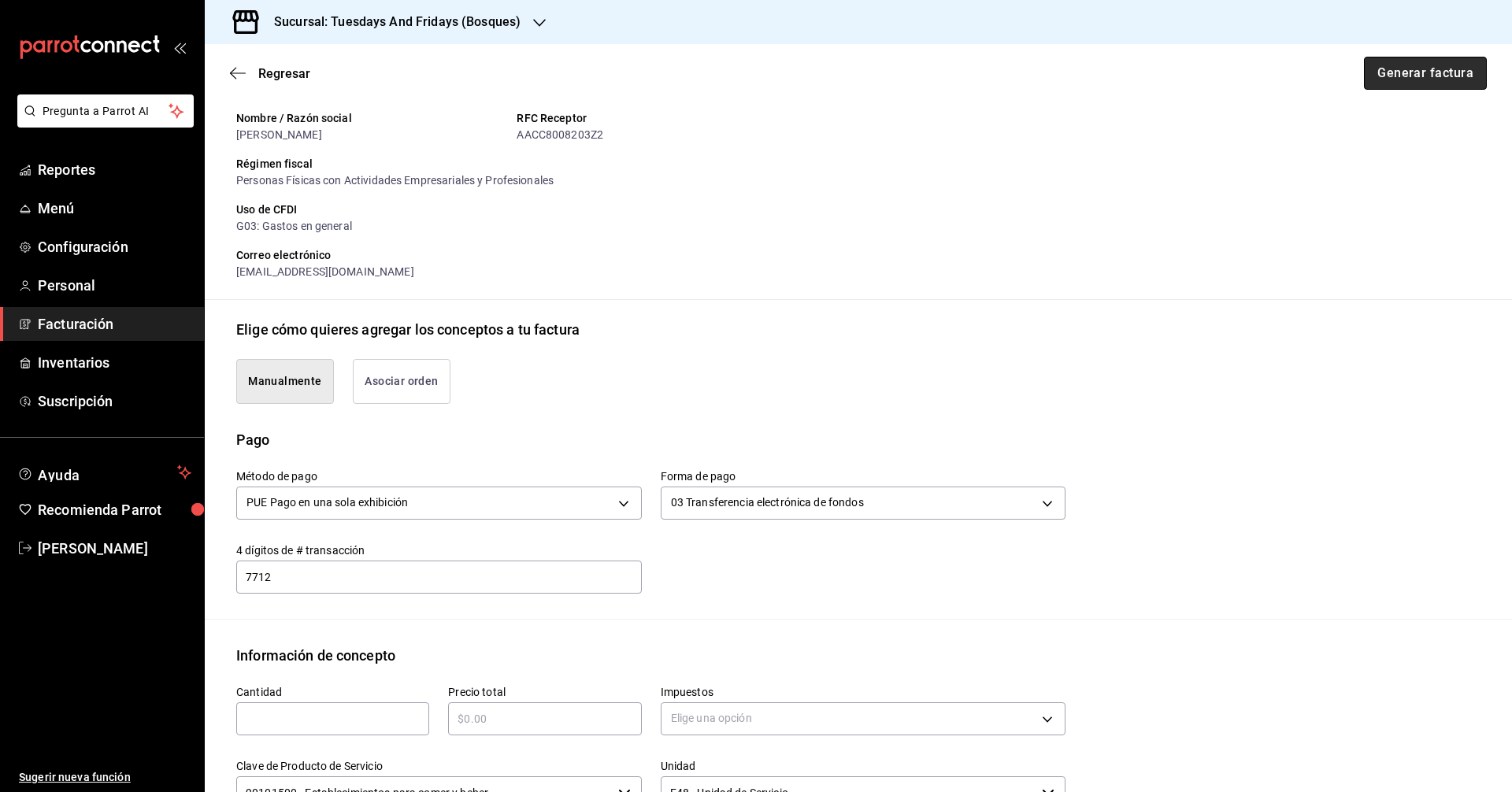
click at [731, 74] on button "Generar factura" at bounding box center [1425, 73] width 123 height 33
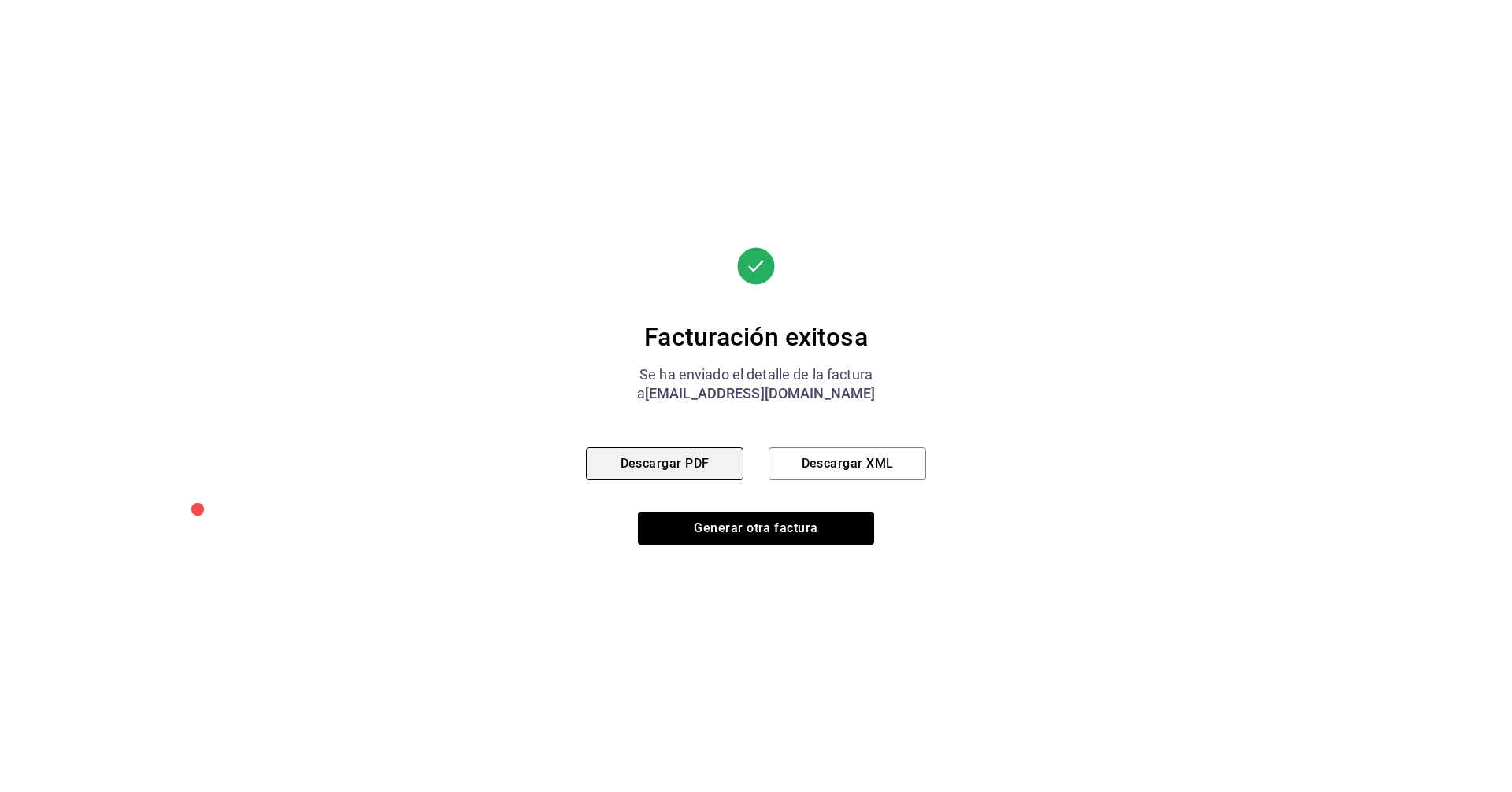
click at [705, 454] on button "Descargar PDF" at bounding box center [665, 463] width 158 height 33
click at [731, 533] on button "Generar otra factura" at bounding box center [756, 528] width 237 height 33
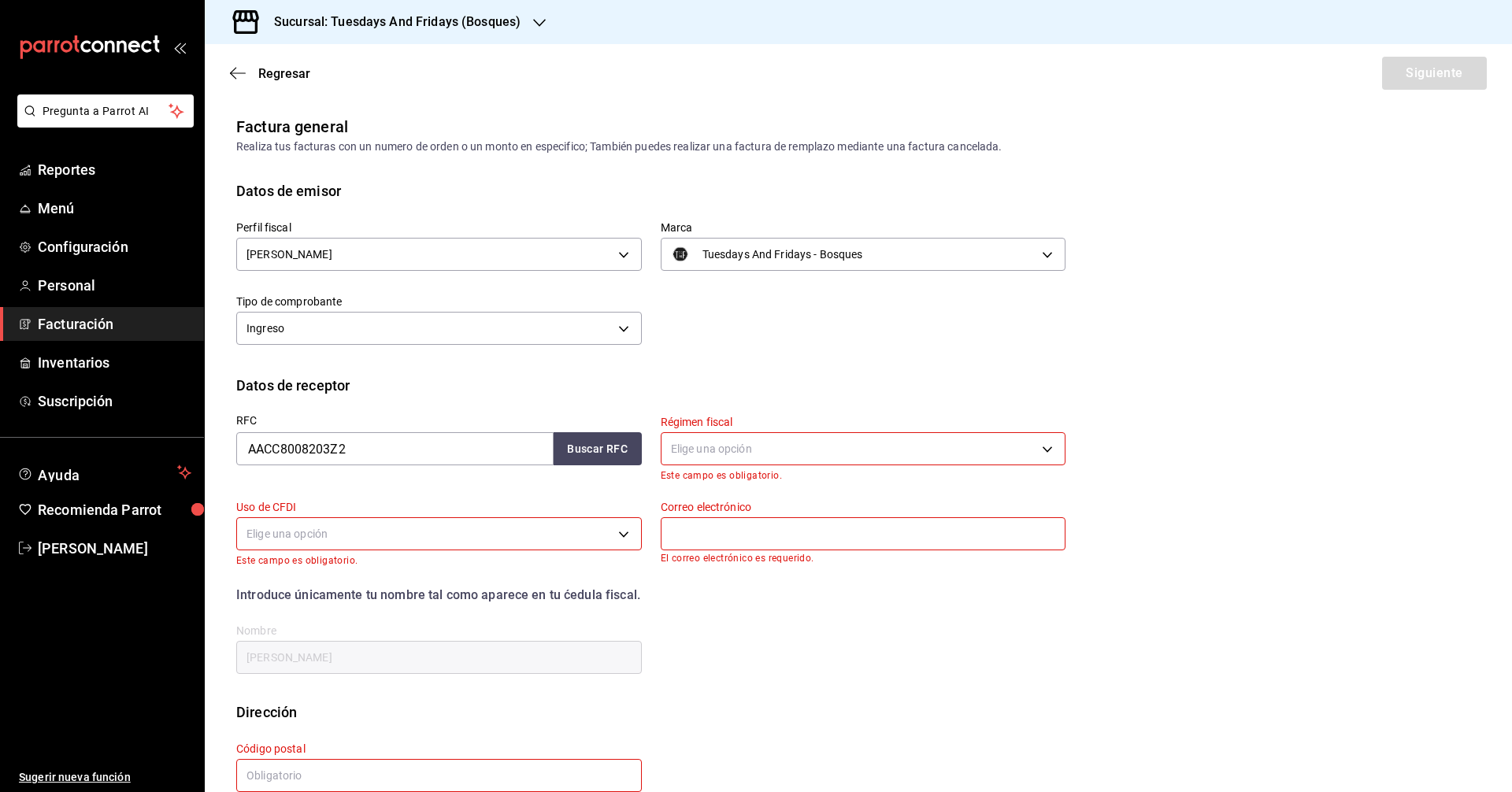
click at [487, 18] on h3 "Sucursal: Tuesdays And Fridays (Bosques)" at bounding box center [391, 21] width 259 height 19
click at [363, 130] on span "Tuesdays And Fridays (Canteras)" at bounding box center [300, 138] width 166 height 17
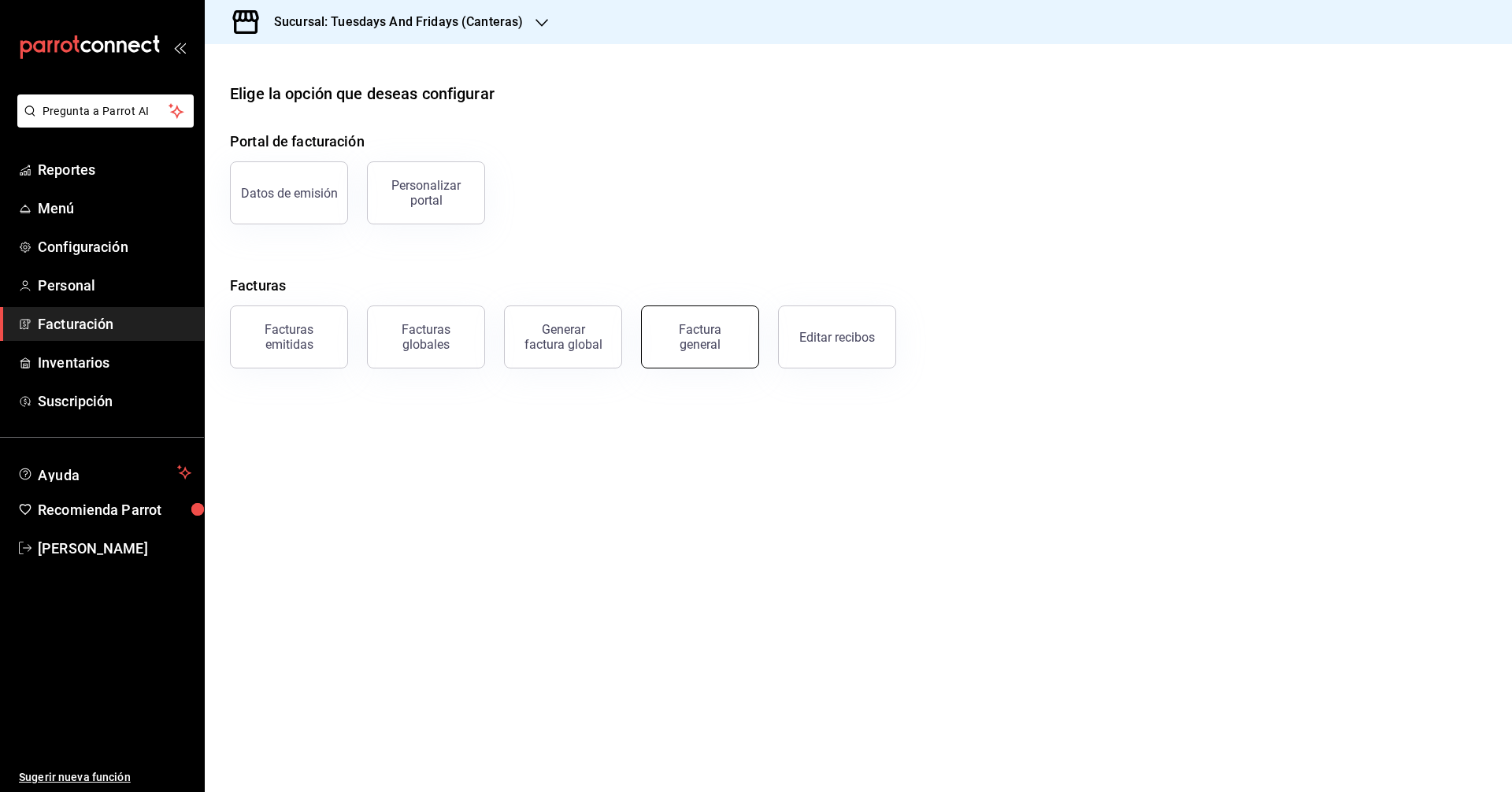
click at [715, 352] on button "Factura general" at bounding box center [699, 337] width 118 height 63
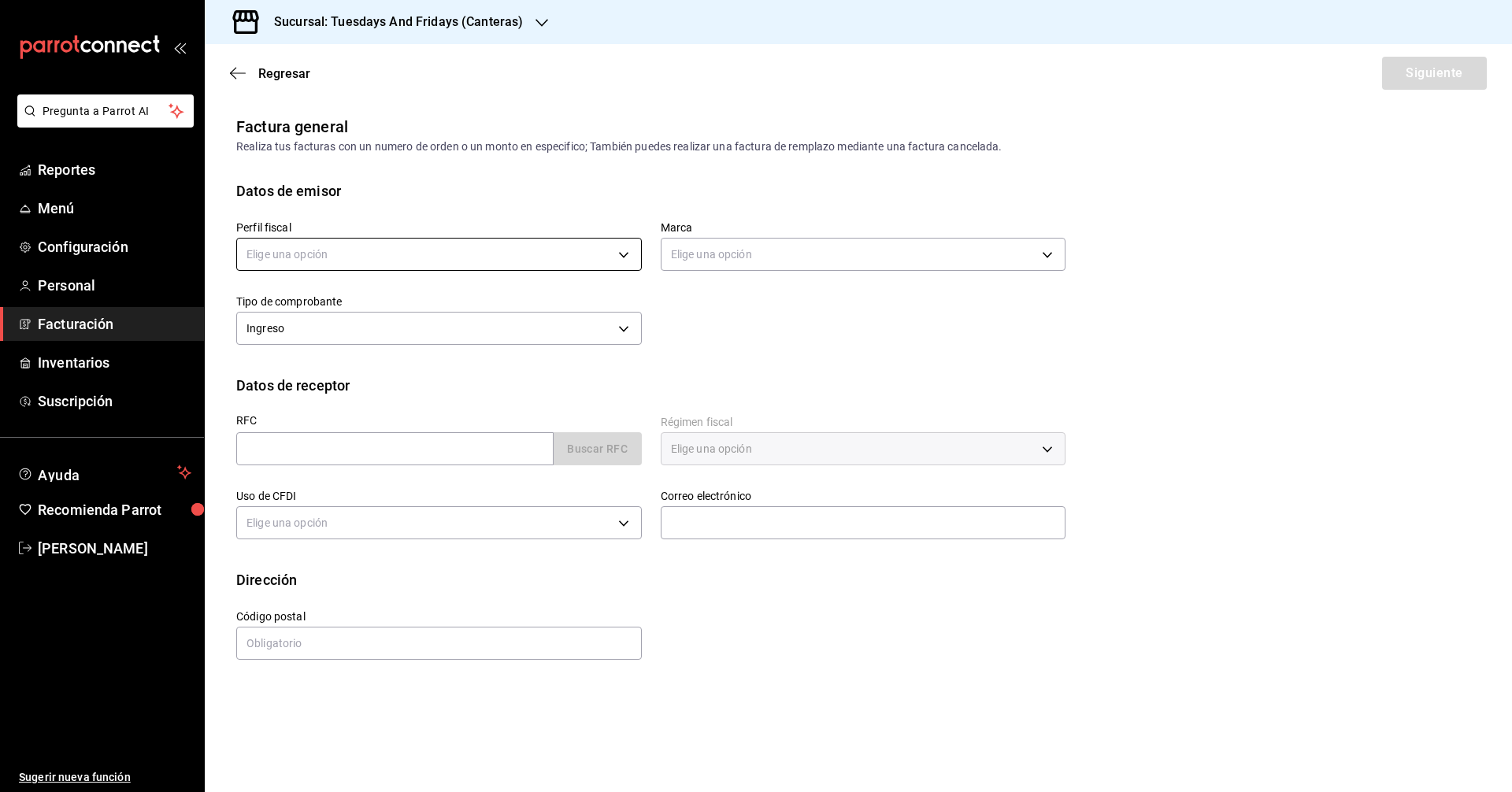
click at [386, 251] on body "Pregunta a Parrot AI Reportes Menú Configuración Personal Facturación Inventari…" at bounding box center [756, 396] width 1512 height 792
click at [351, 329] on li "JUAN IGNACIO ACERO PADILLA" at bounding box center [439, 334] width 404 height 29
type input "c9cd24ef-4caf-4a7b-8585-89d79b9dc07f"
type input "72192942-13c2-4f84-be82-f50c87f3379a"
click at [367, 418] on label "RFC" at bounding box center [440, 420] width 406 height 11
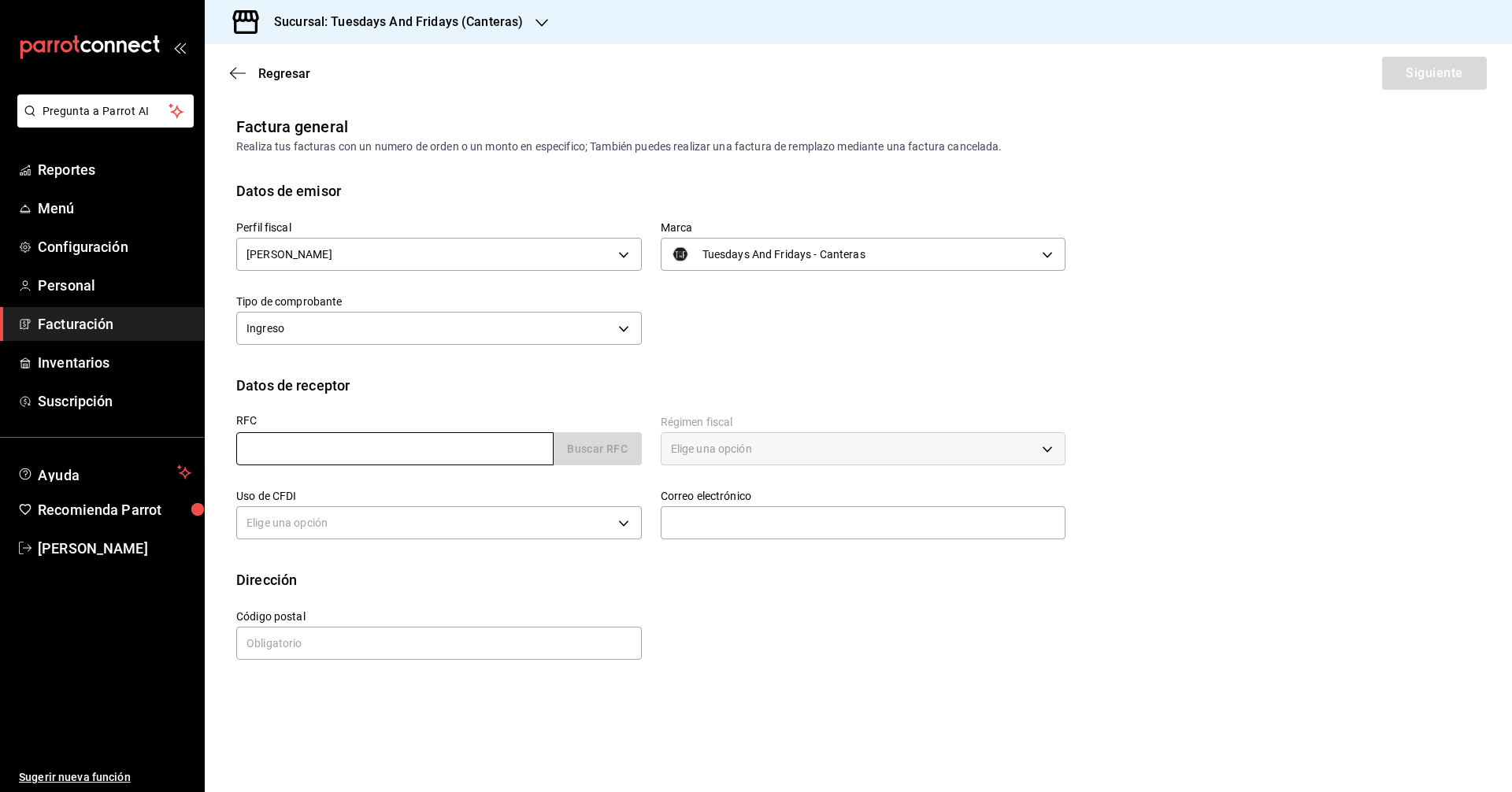
click at [367, 444] on input "text" at bounding box center [395, 448] width 317 height 33
type input "AACC8008203Z2"
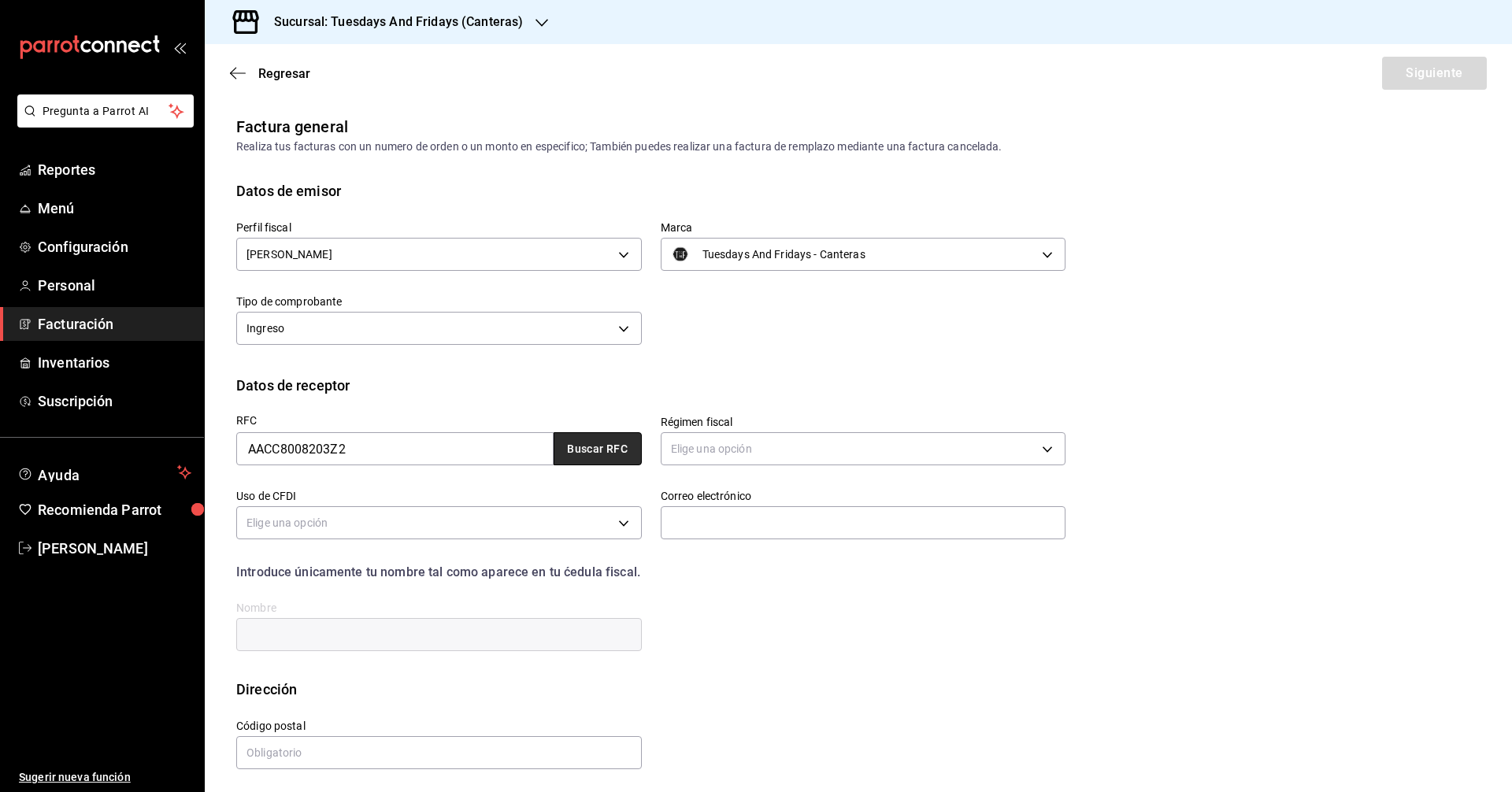
click at [572, 451] on button "Buscar RFC" at bounding box center [598, 448] width 89 height 33
type input "612"
type input "G03"
type input "Claudiar.diazadame@hotmail.com"
type input "20236"
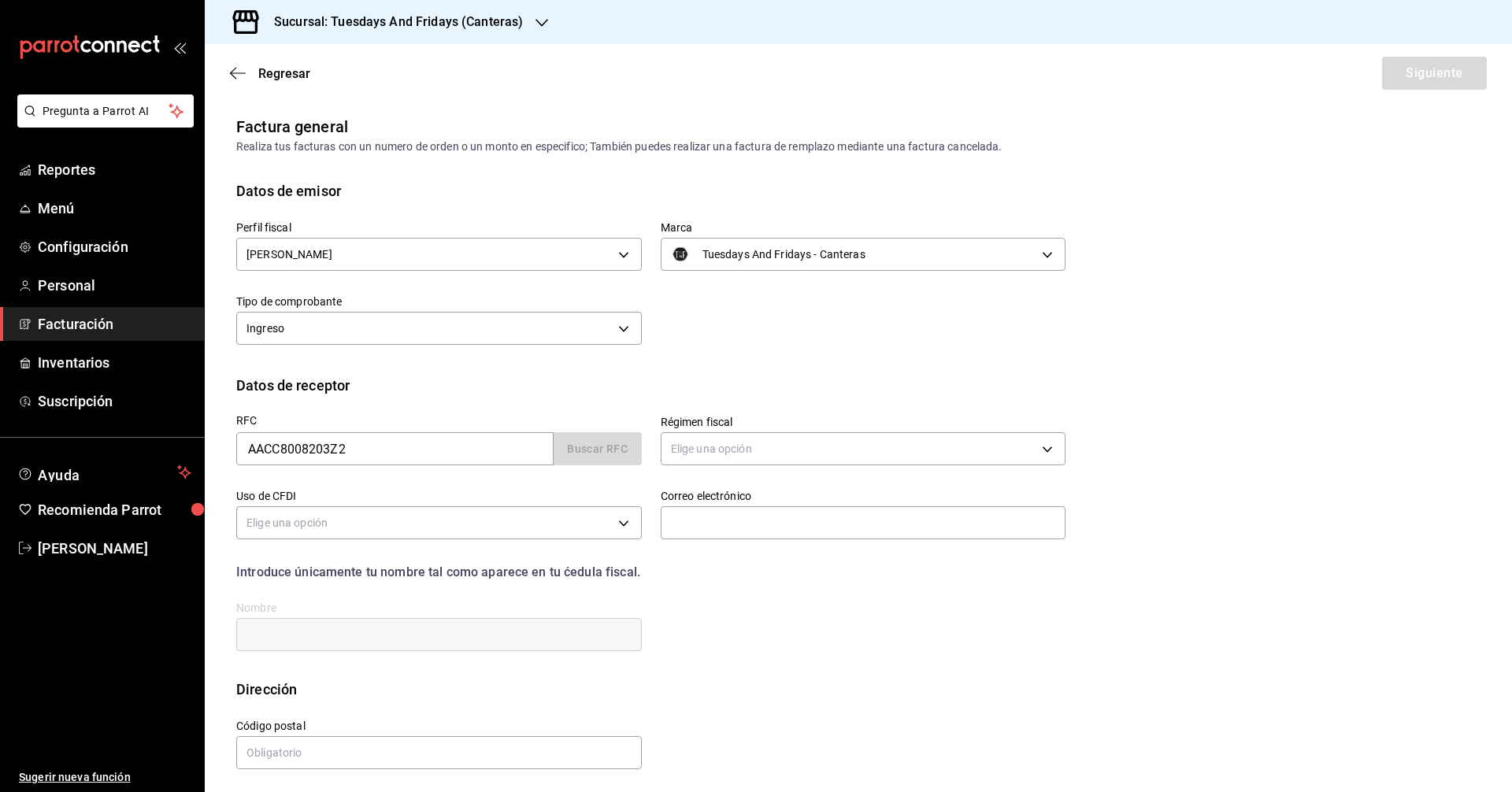
type input "CLAUDIA ROCIO ADAME CASTAÑEDA"
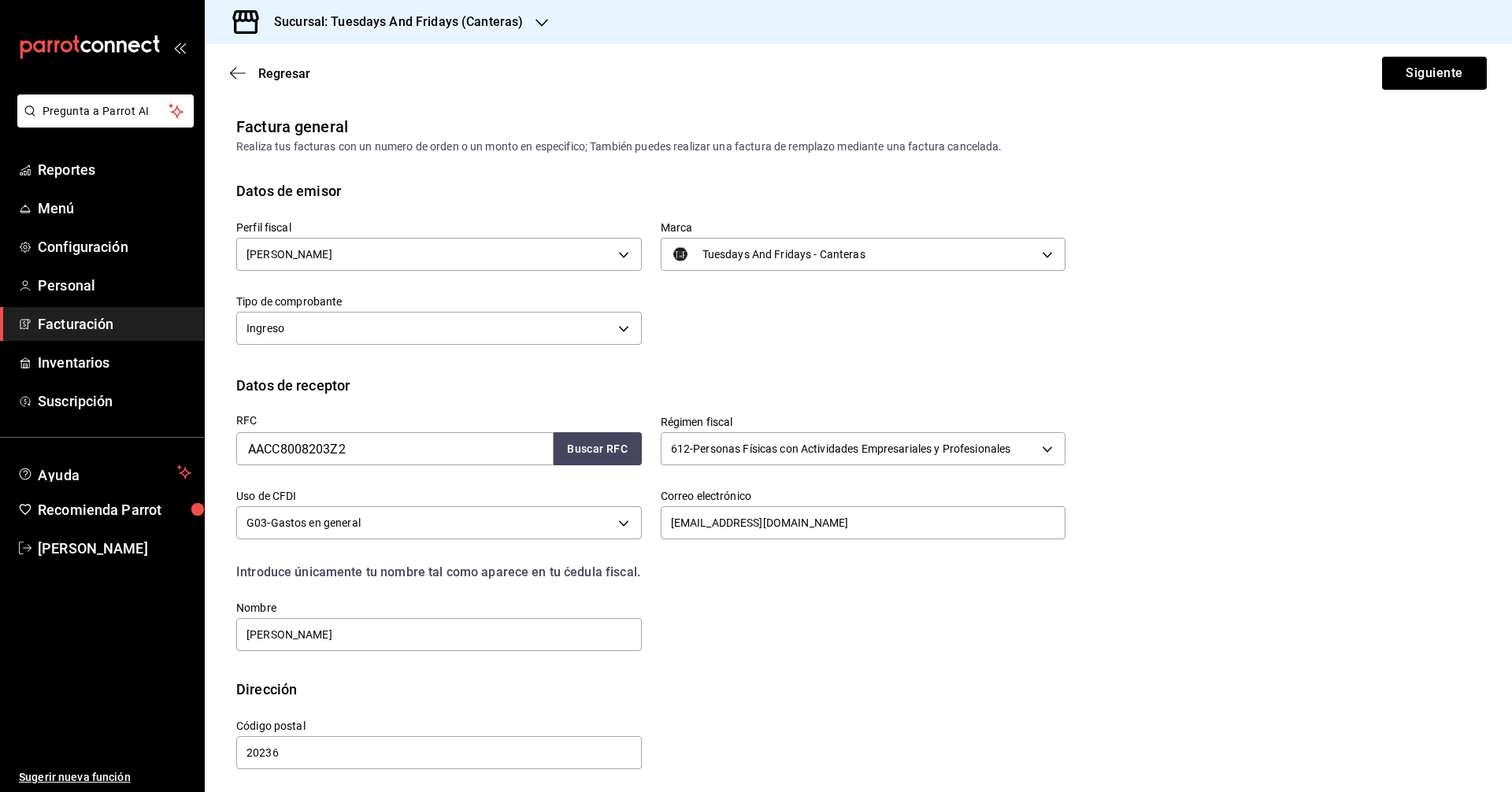
click at [731, 343] on div "Perfil fiscal JUAN IGNACIO ACERO PADILLA c9cd24ef-4caf-4a7b-8585-89d79b9dc07f M…" at bounding box center [641, 275] width 848 height 148
click at [731, 72] on button "Siguiente" at bounding box center [1434, 73] width 105 height 33
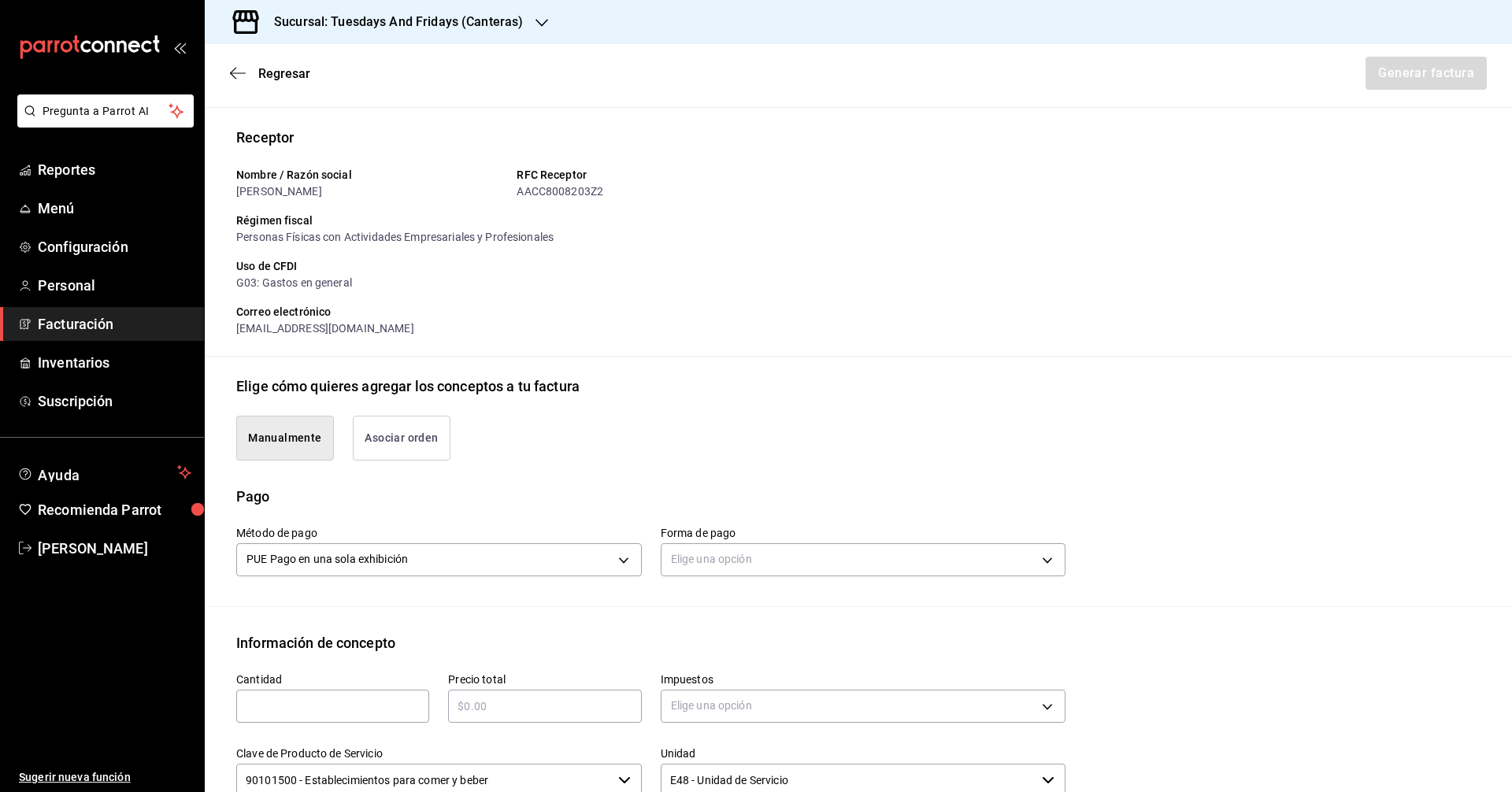
scroll to position [237, 0]
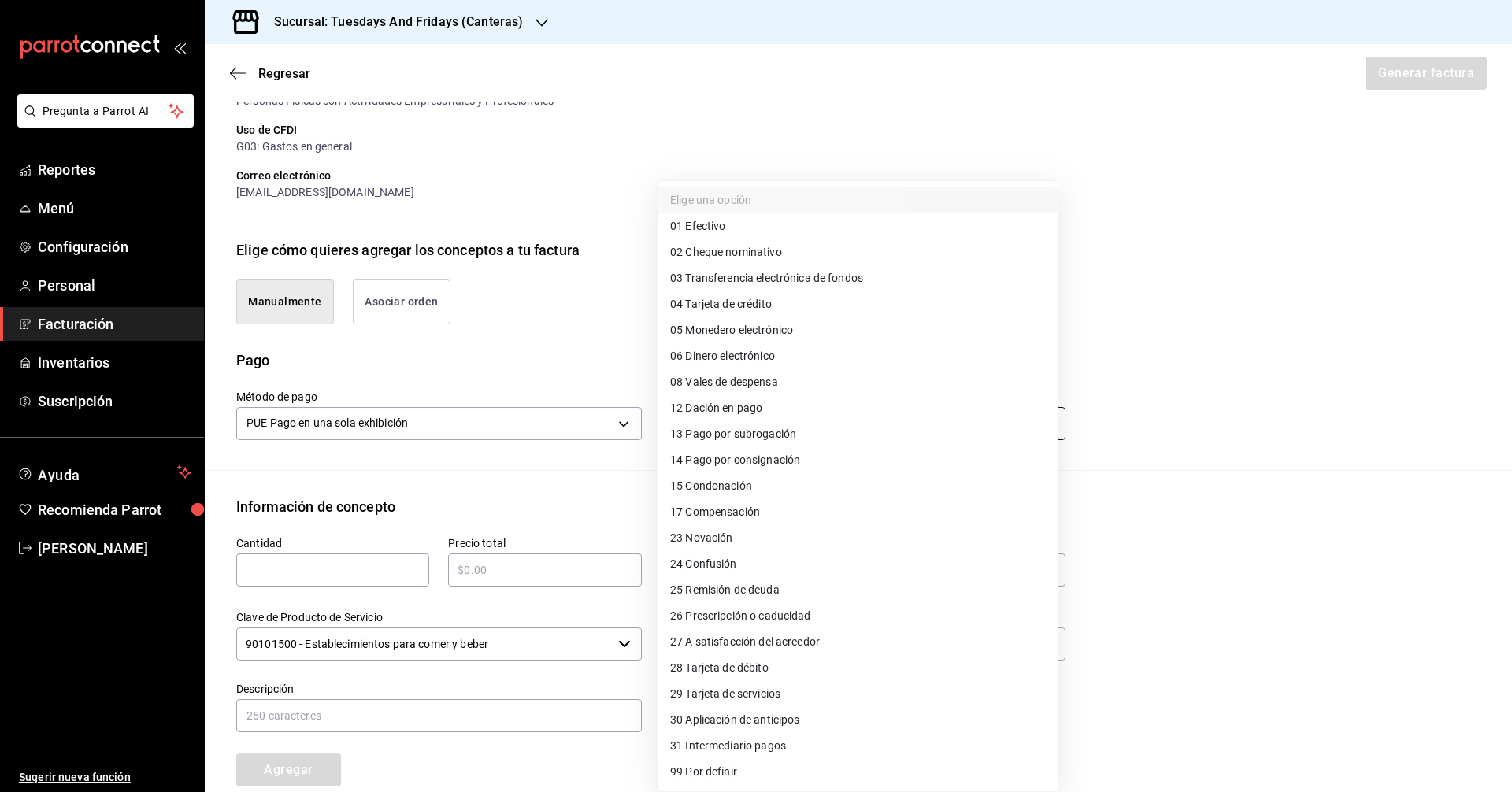
click at [694, 429] on body "Pregunta a Parrot AI Reportes Menú Configuración Personal Facturación Inventari…" at bounding box center [756, 396] width 1512 height 792
click at [731, 267] on li "03 Transferencia electrónica de fondos" at bounding box center [857, 277] width 400 height 26
type input "03"
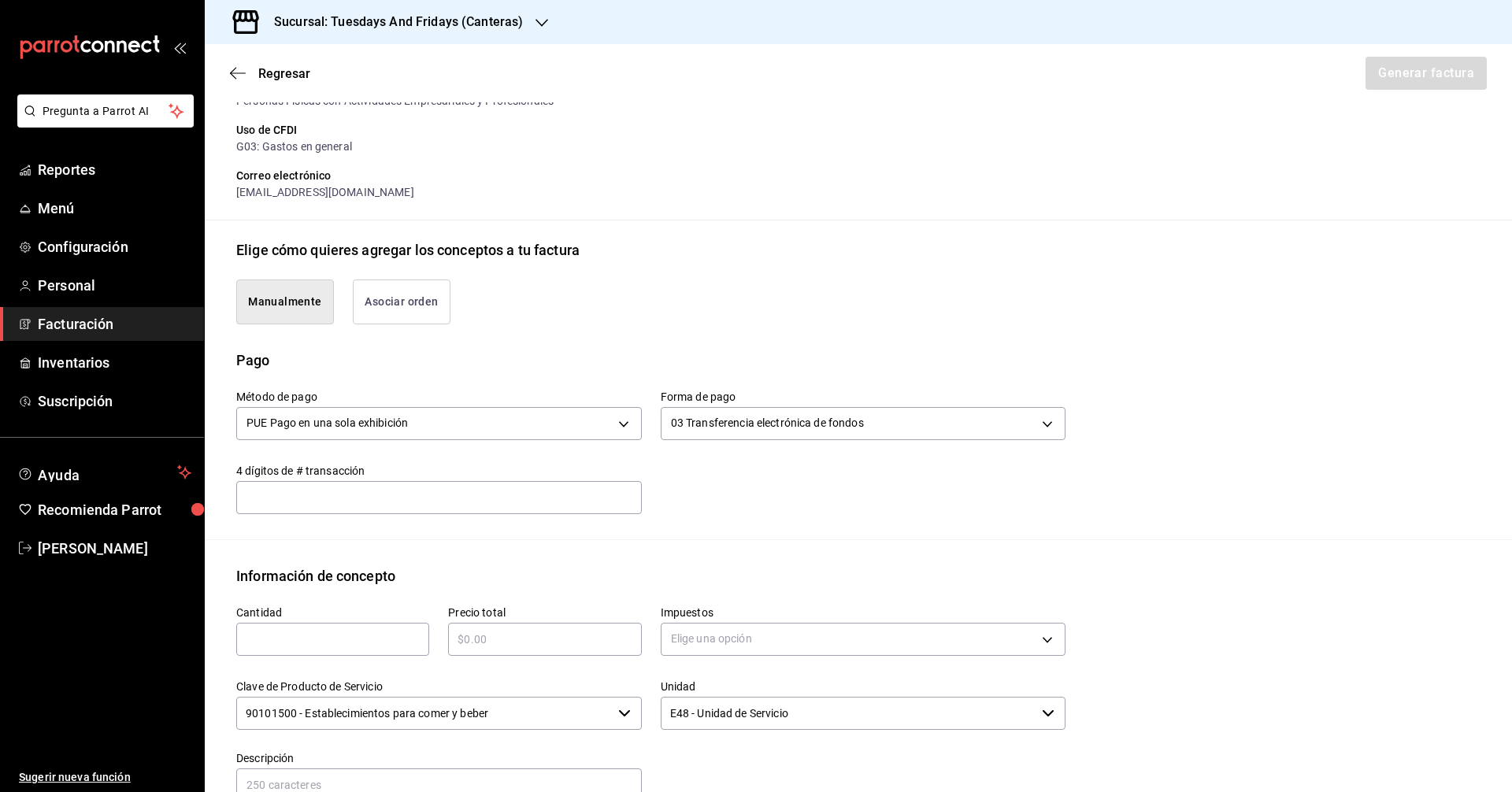
click at [383, 499] on input "text" at bounding box center [440, 497] width 406 height 32
type input "0171"
click at [317, 633] on input "text" at bounding box center [333, 639] width 193 height 19
type input "40"
click at [548, 646] on input "text" at bounding box center [545, 639] width 193 height 19
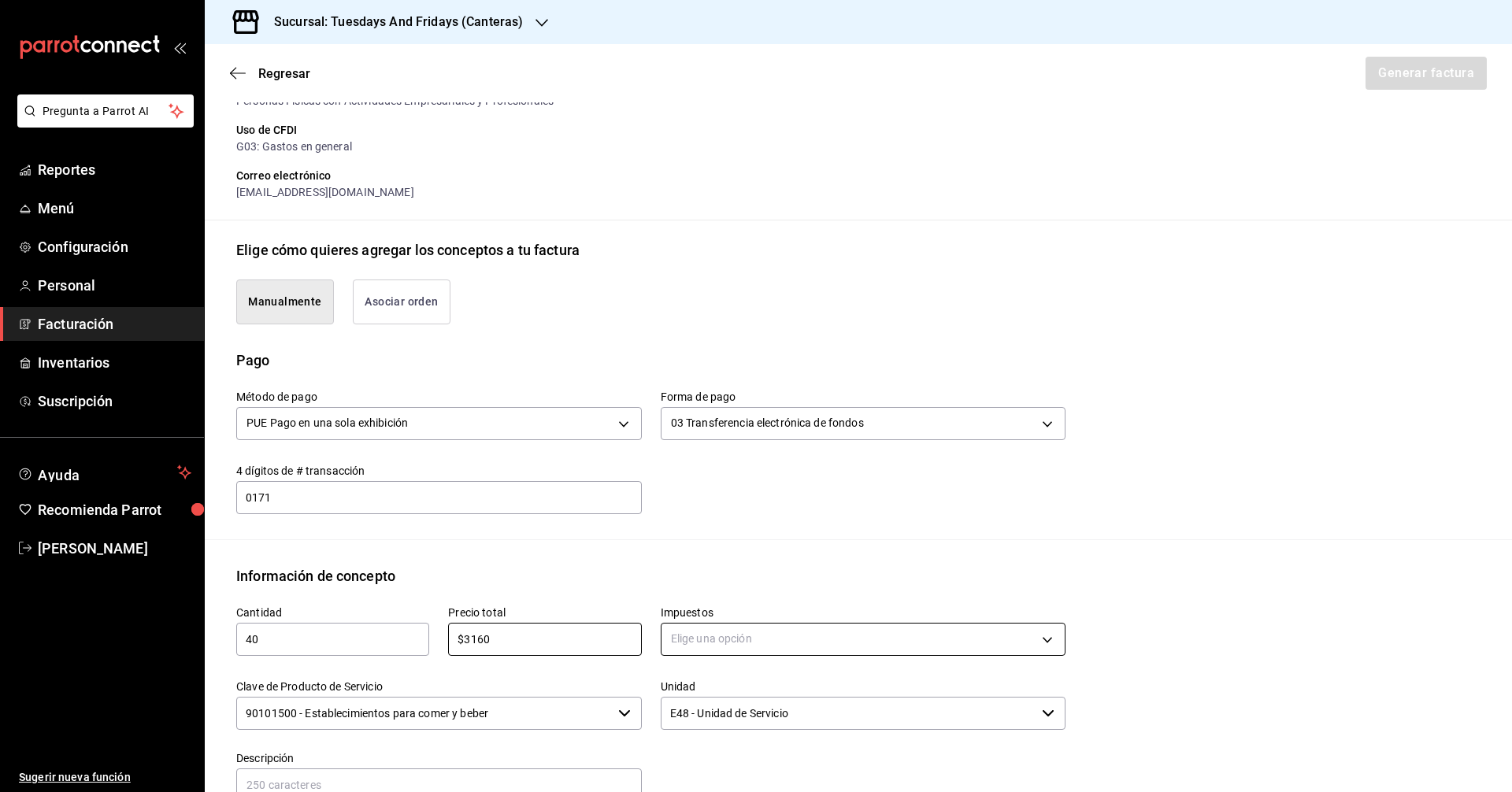
type input "$3160"
click at [712, 633] on body "Pregunta a Parrot AI Reportes Menú Configuración Personal Facturación Inventari…" at bounding box center [756, 396] width 1512 height 792
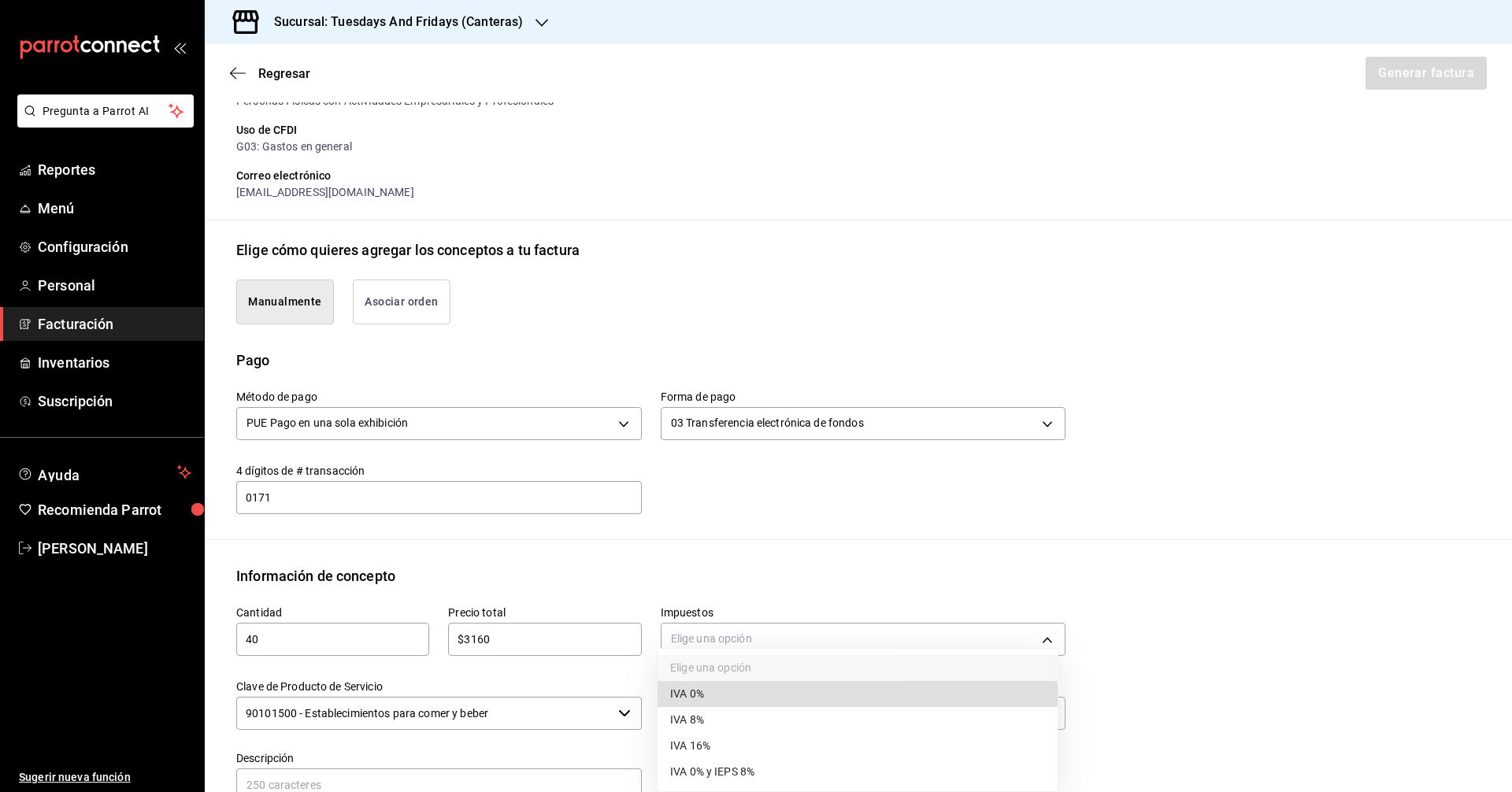
click at [686, 698] on span "IVA 0%" at bounding box center [687, 694] width 34 height 17
type input "IVA_0"
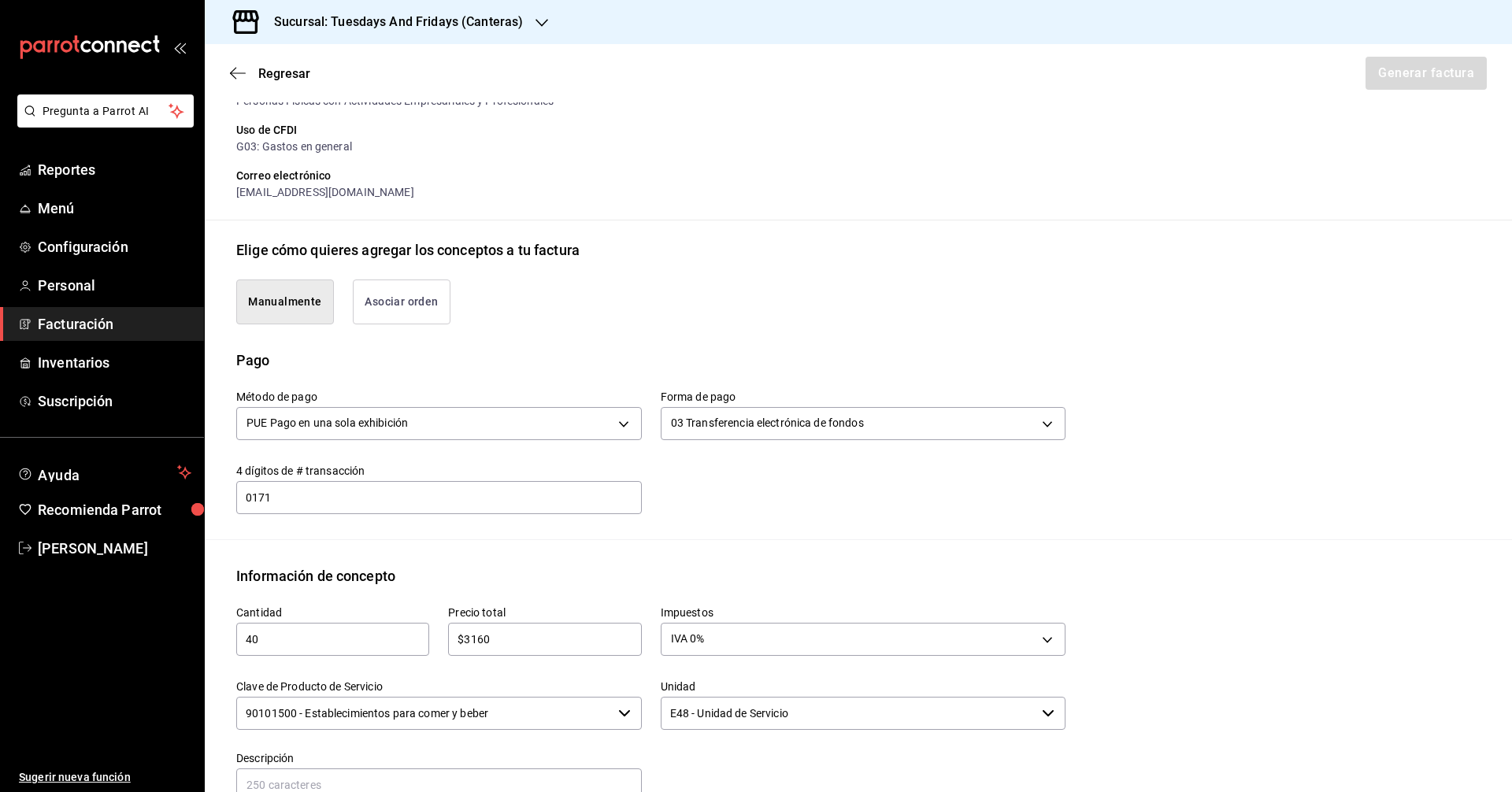
click at [579, 706] on input "90101500 - Establecimientos para comer y beber" at bounding box center [425, 712] width 376 height 33
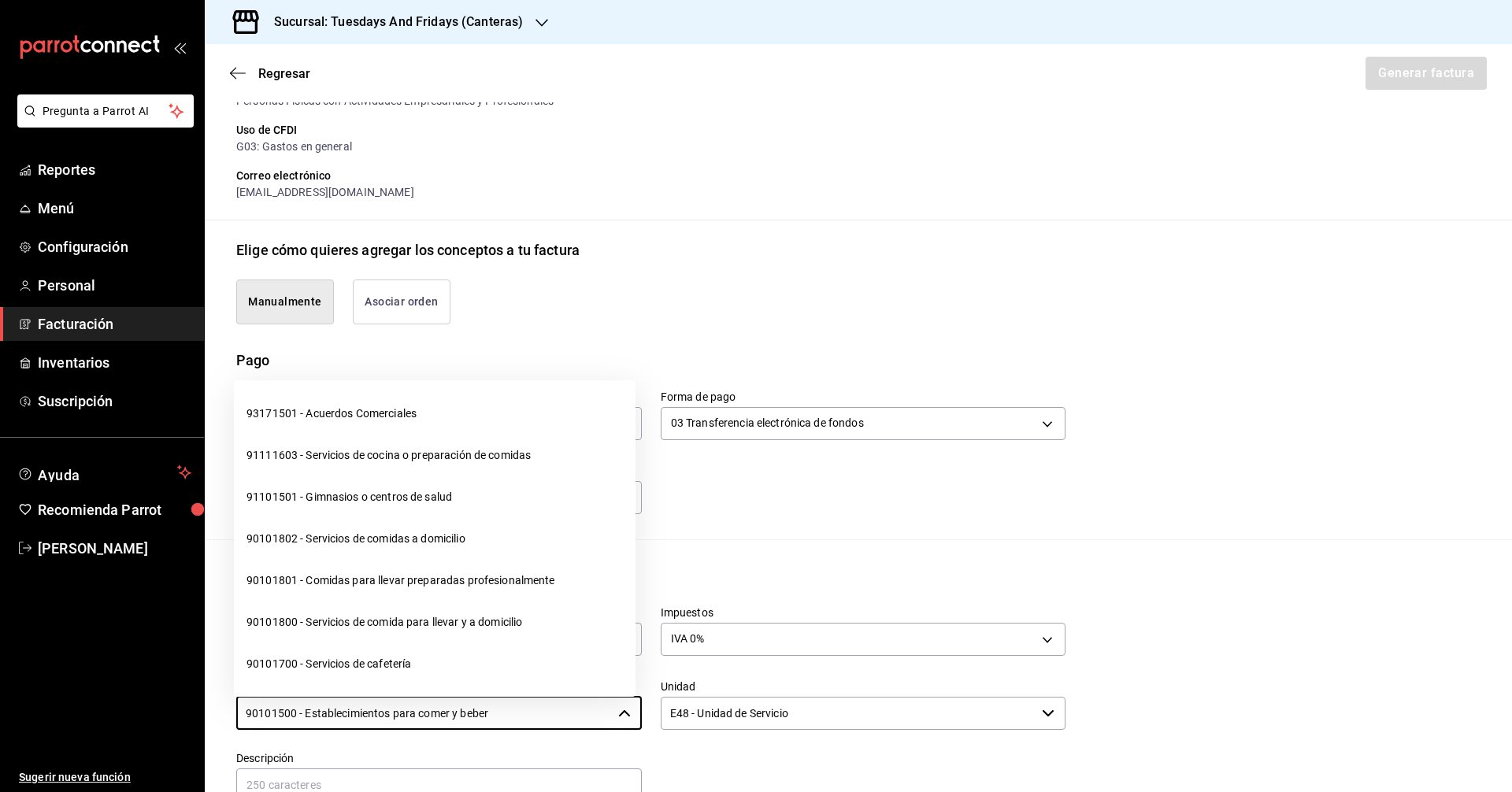
drag, startPoint x: 581, startPoint y: 709, endPoint x: 175, endPoint y: 692, distance: 406.4
click at [191, 692] on div "Pregunta a Parrot AI Reportes Menú Configuración Personal Facturación Inventari…" at bounding box center [756, 396] width 1512 height 792
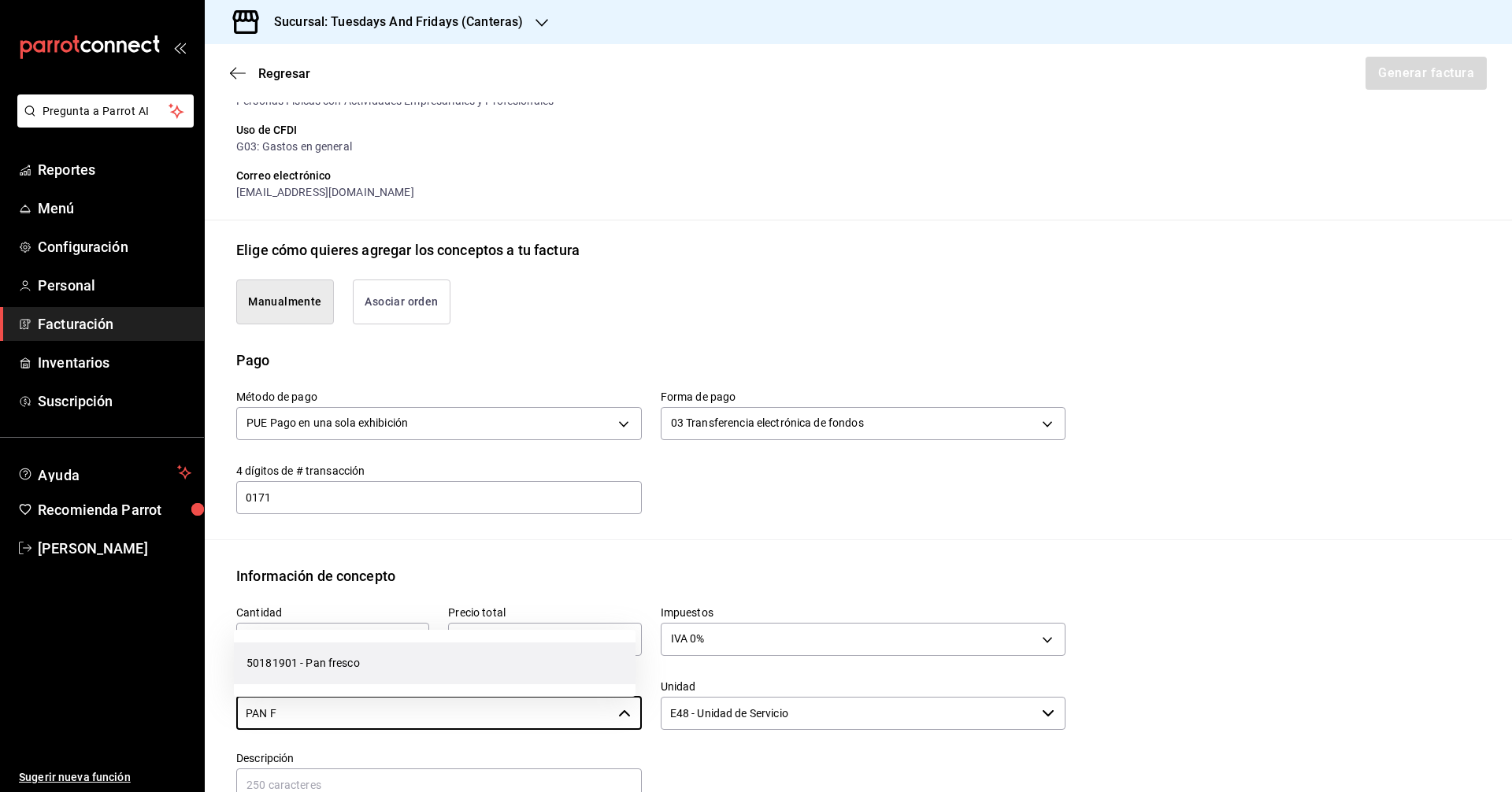
click at [292, 674] on li "50181901 - Pan fresco" at bounding box center [434, 663] width 401 height 42
type input "50181901 - Pan fresco"
click at [458, 560] on div "Emisor Perfil fiscal JUAN IGNACIO ACERO PADILLA Tipo de comprobante Ingreso Rec…" at bounding box center [858, 456] width 1307 height 1155
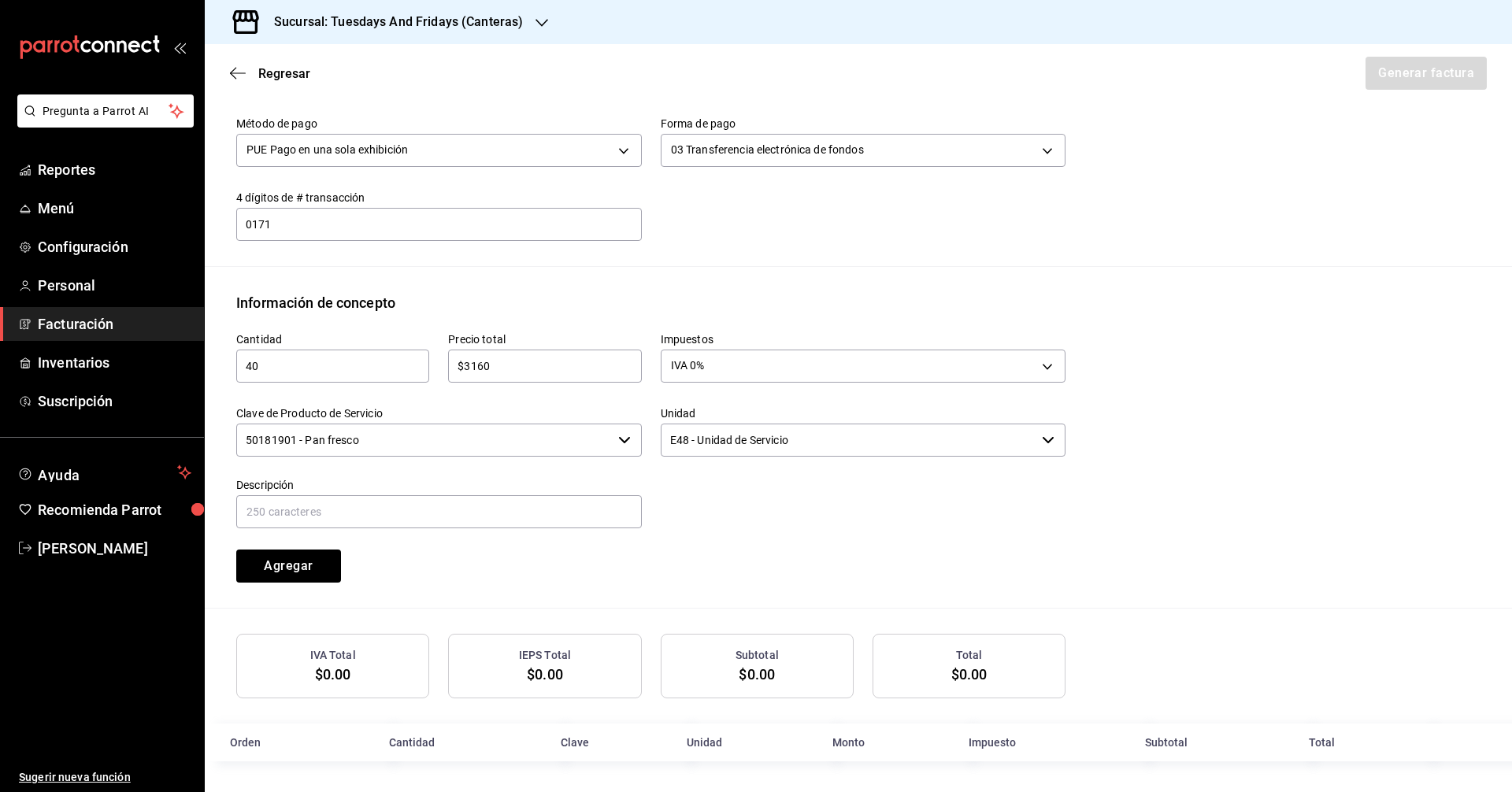
scroll to position [511, 0]
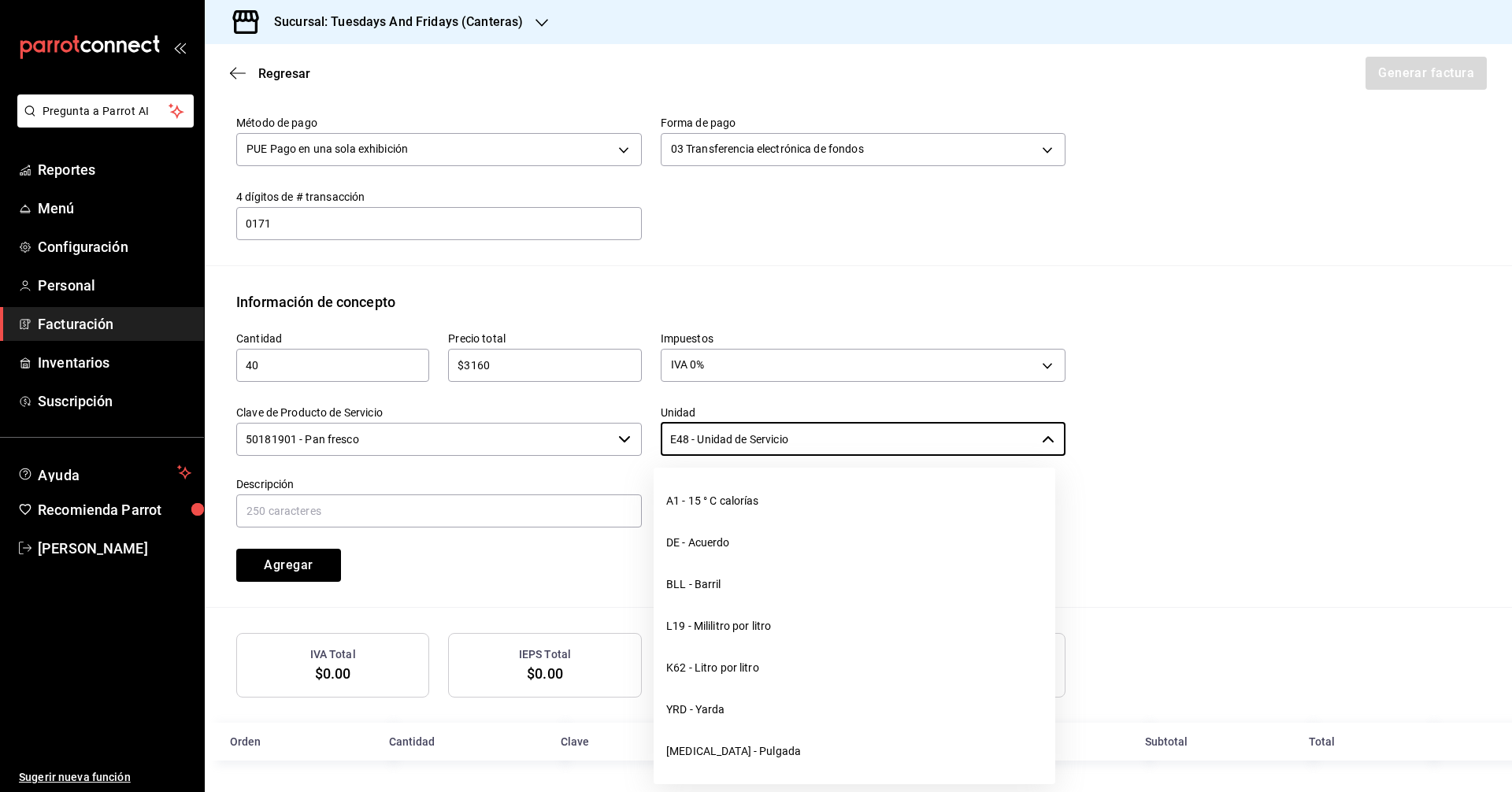
drag, startPoint x: 849, startPoint y: 436, endPoint x: 596, endPoint y: 419, distance: 253.6
click at [596, 419] on div "Cantidad 40 ​ Precio total $3160 ​ Impuestos IVA 0% IVA_0 Clave de Producto de …" at bounding box center [641, 447] width 848 height 269
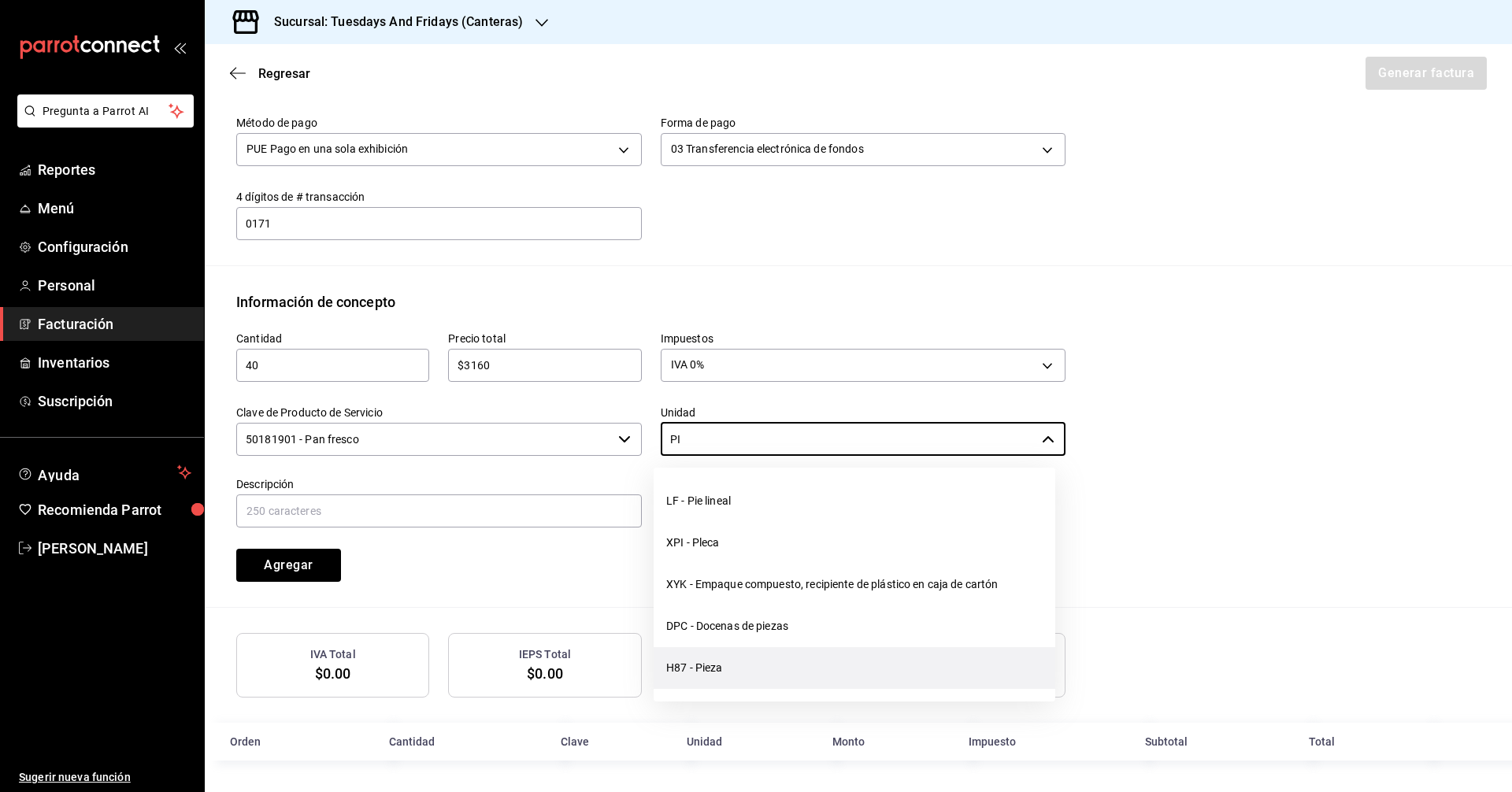
click at [718, 664] on li "H87 - Pieza" at bounding box center [853, 667] width 401 height 42
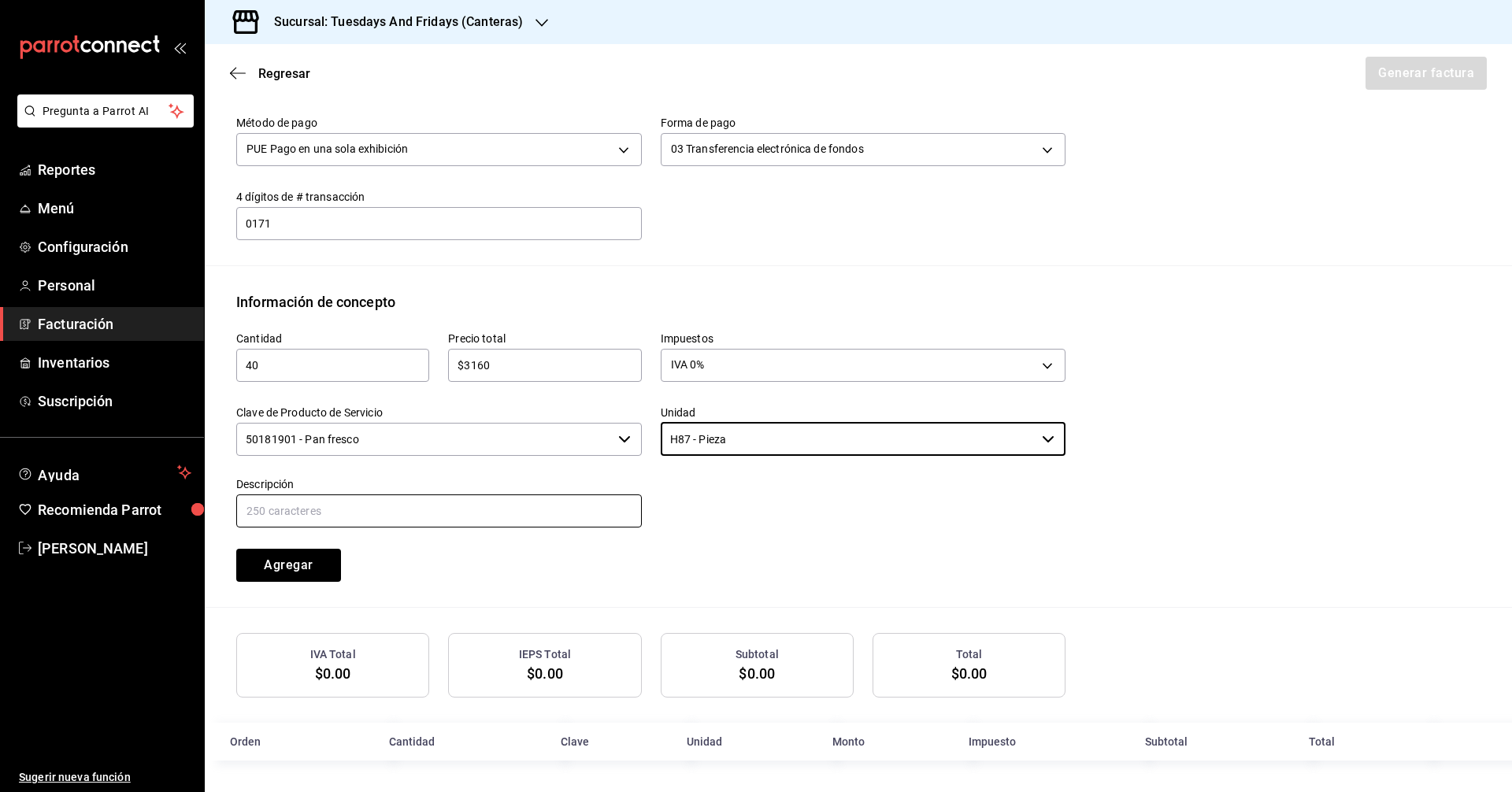
type input "H87 - Pieza"
click at [440, 494] on input "text" at bounding box center [440, 510] width 406 height 33
type input "Multigrano"
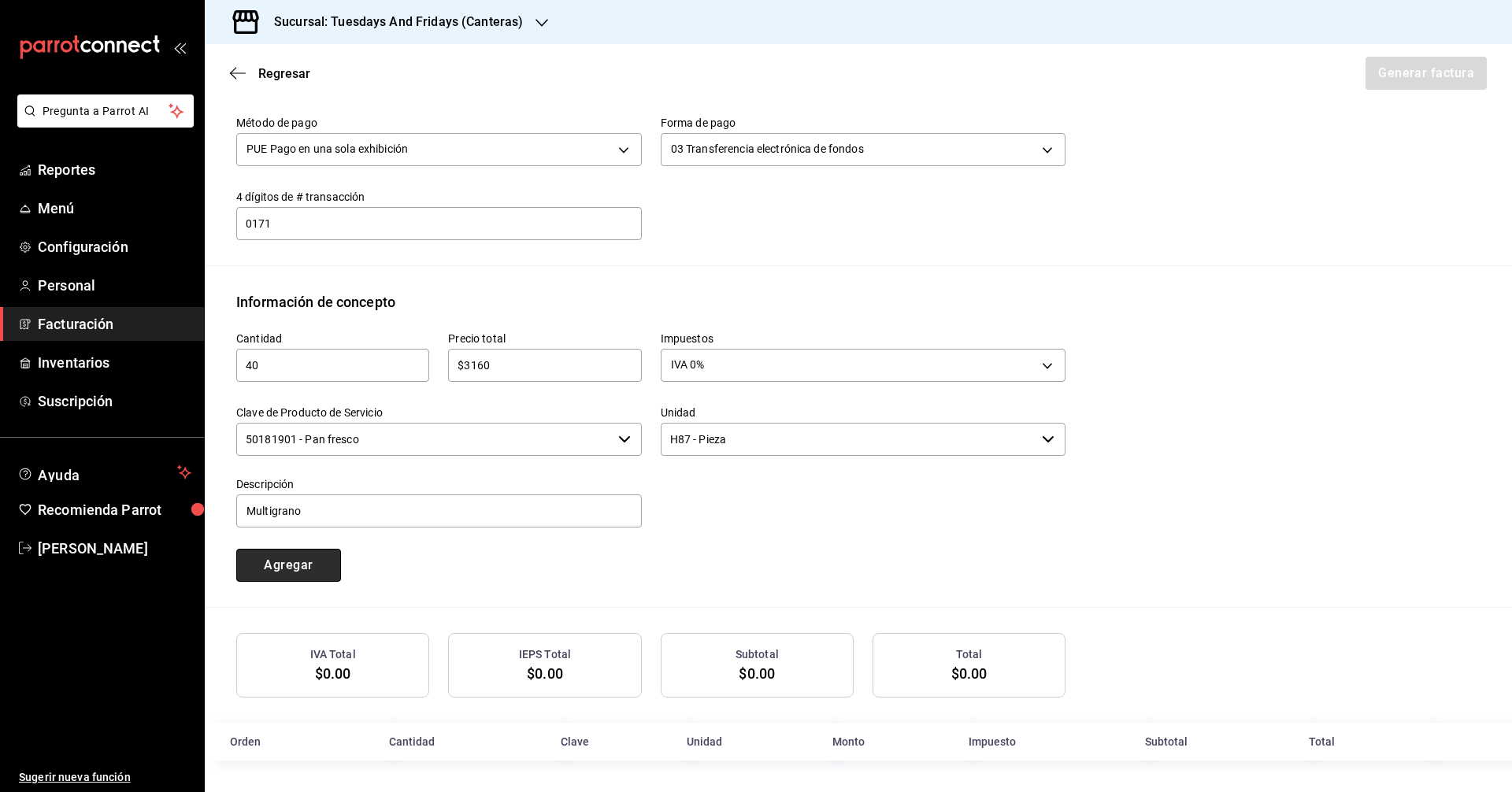
click at [295, 563] on button "Agregar" at bounding box center [289, 564] width 105 height 33
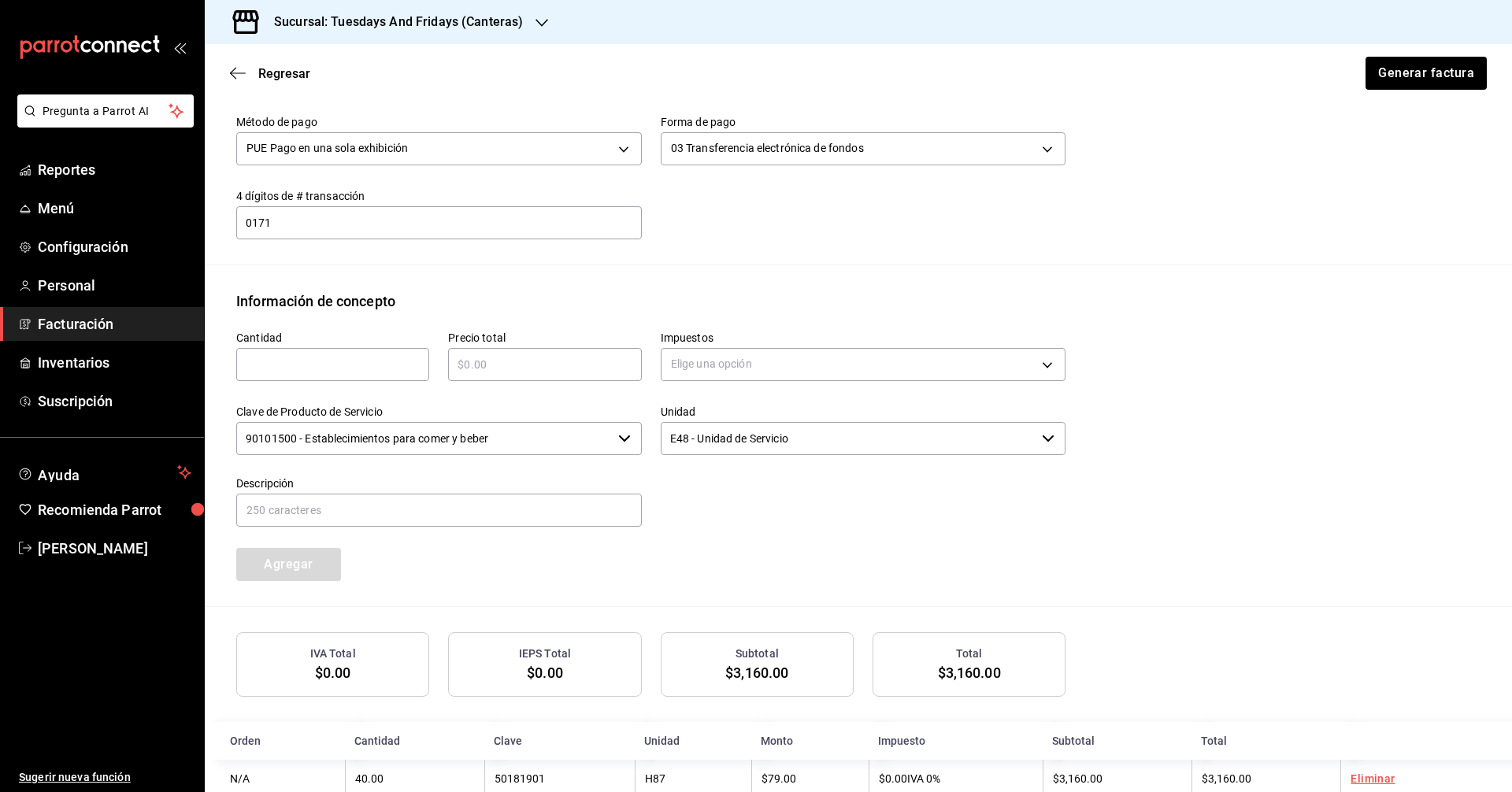
click at [731, 569] on div "Cantidad ​ Precio total ​ Impuestos Elige una opción Clave de Producto de Servi…" at bounding box center [641, 446] width 848 height 269
click at [731, 77] on button "Generar factura" at bounding box center [1425, 73] width 123 height 33
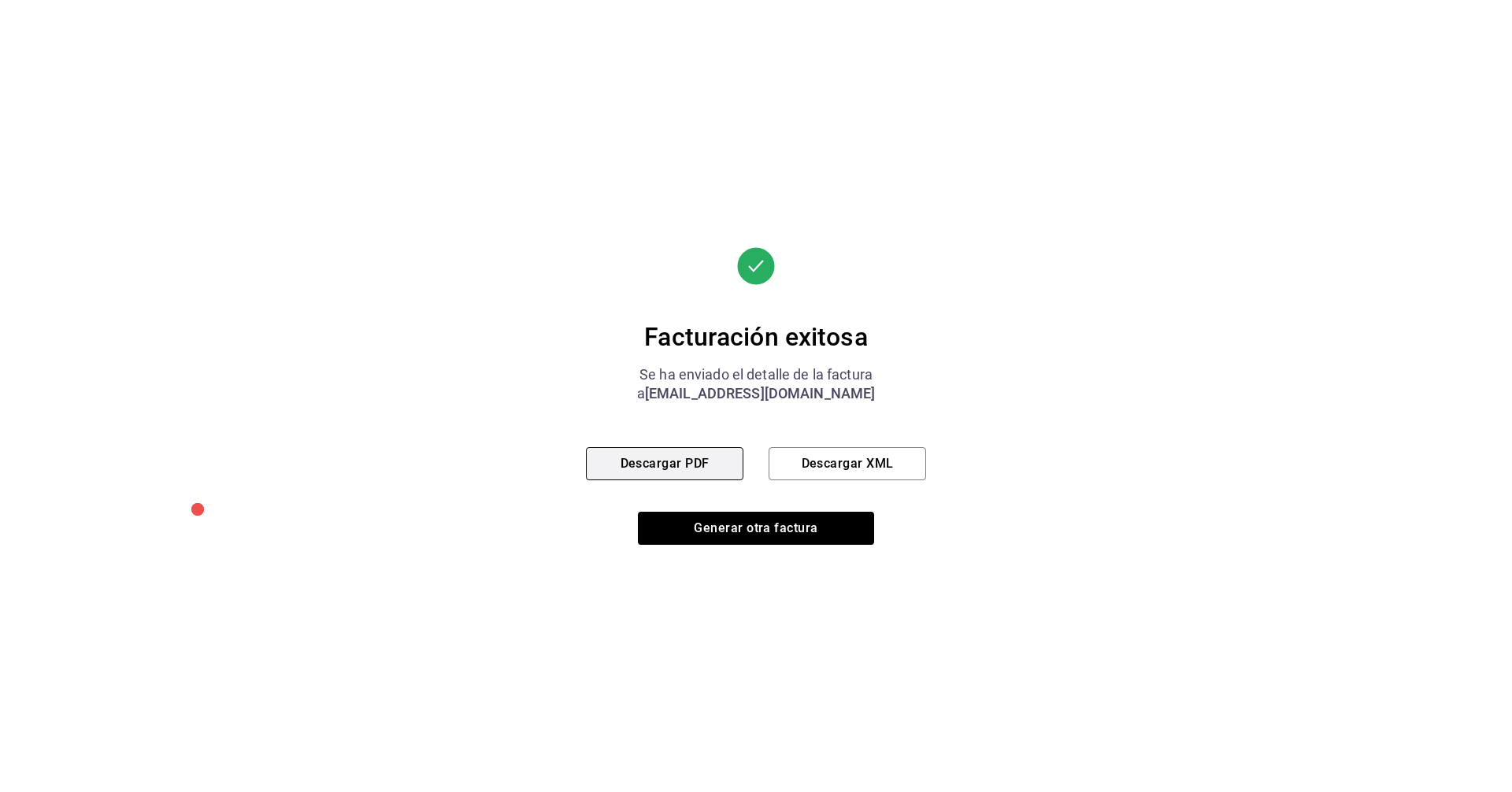
click at [659, 452] on button "Descargar PDF" at bounding box center [665, 463] width 158 height 33
